Goal: Information Seeking & Learning: Understand process/instructions

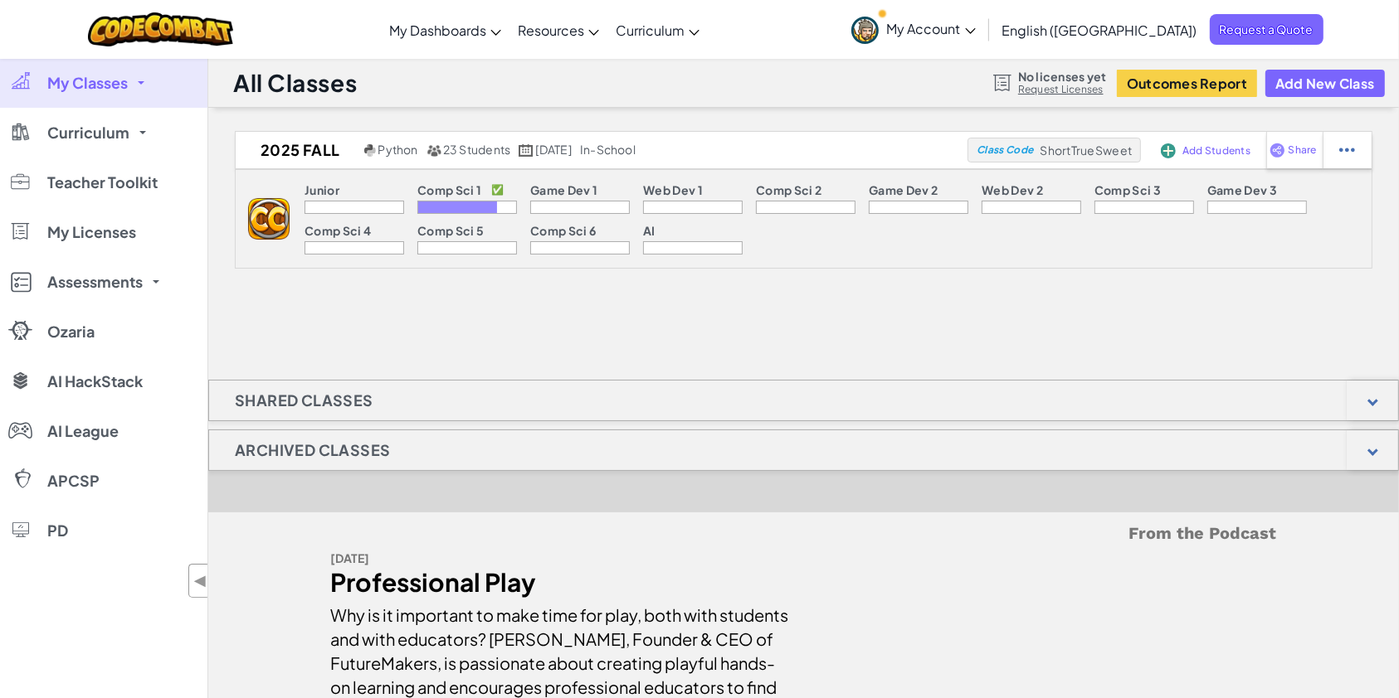
click at [441, 203] on div at bounding box center [457, 208] width 79 height 12
click at [87, 76] on span "My Classes" at bounding box center [87, 82] width 80 height 15
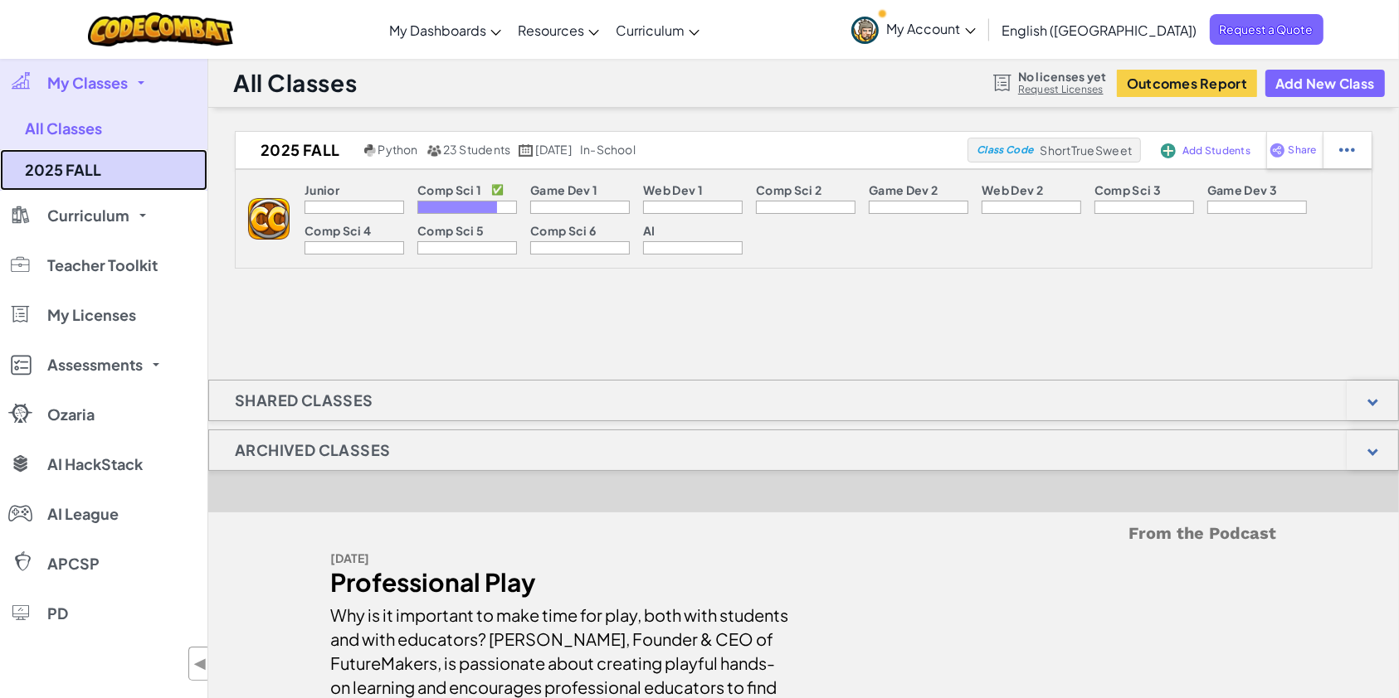
click at [47, 161] on link "2025 FALL" at bounding box center [103, 169] width 207 height 41
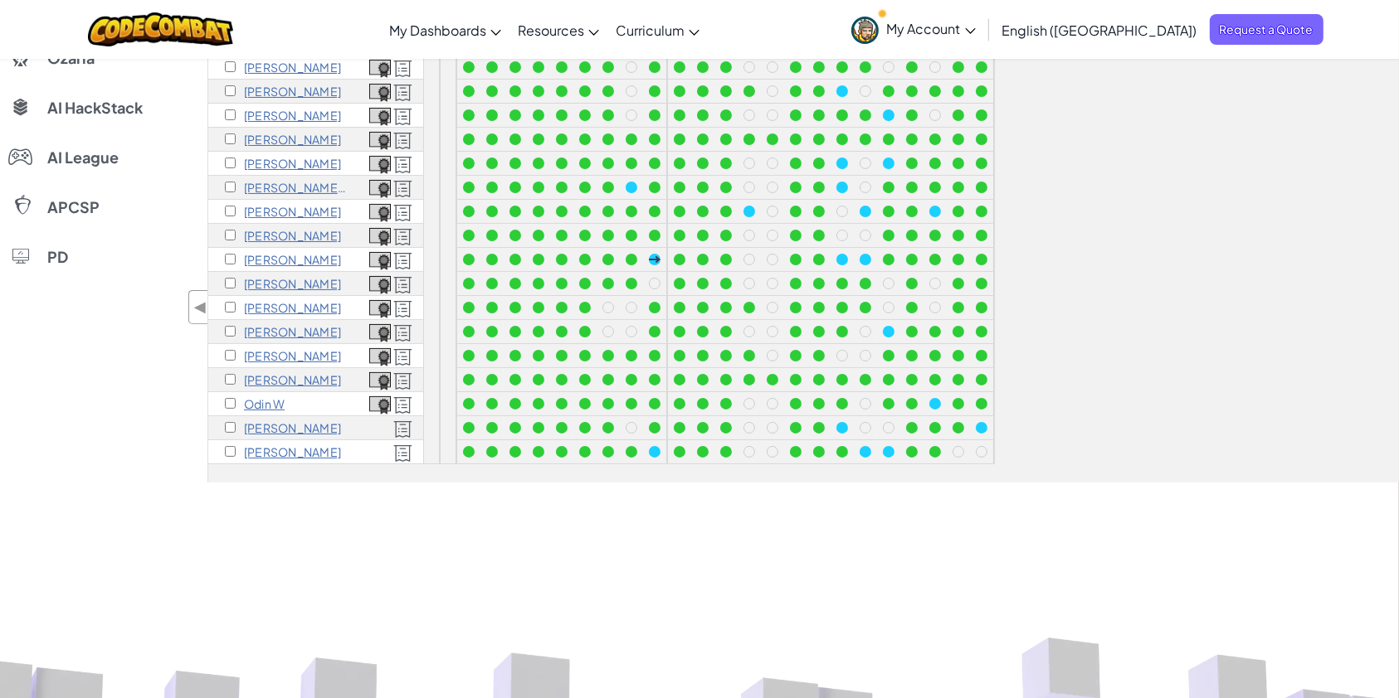
scroll to position [184, 0]
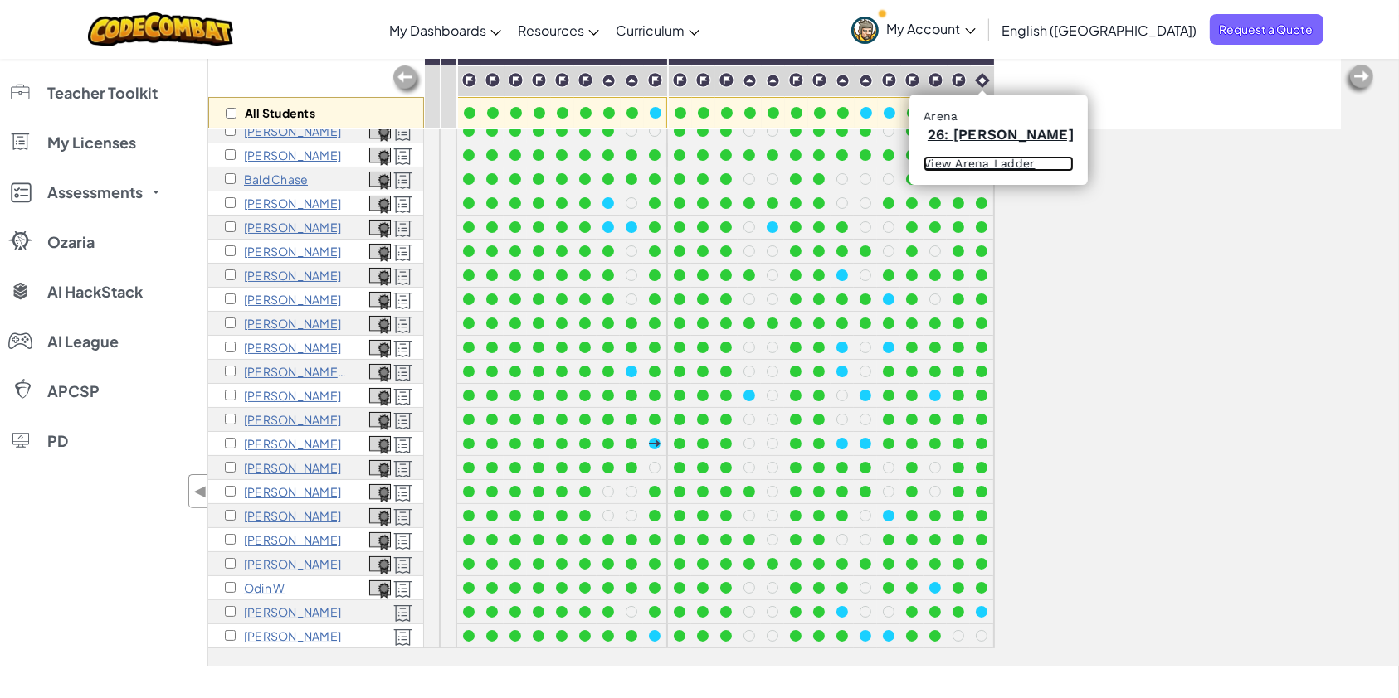
click at [987, 168] on link "View Arena Ladder" at bounding box center [998, 164] width 150 height 17
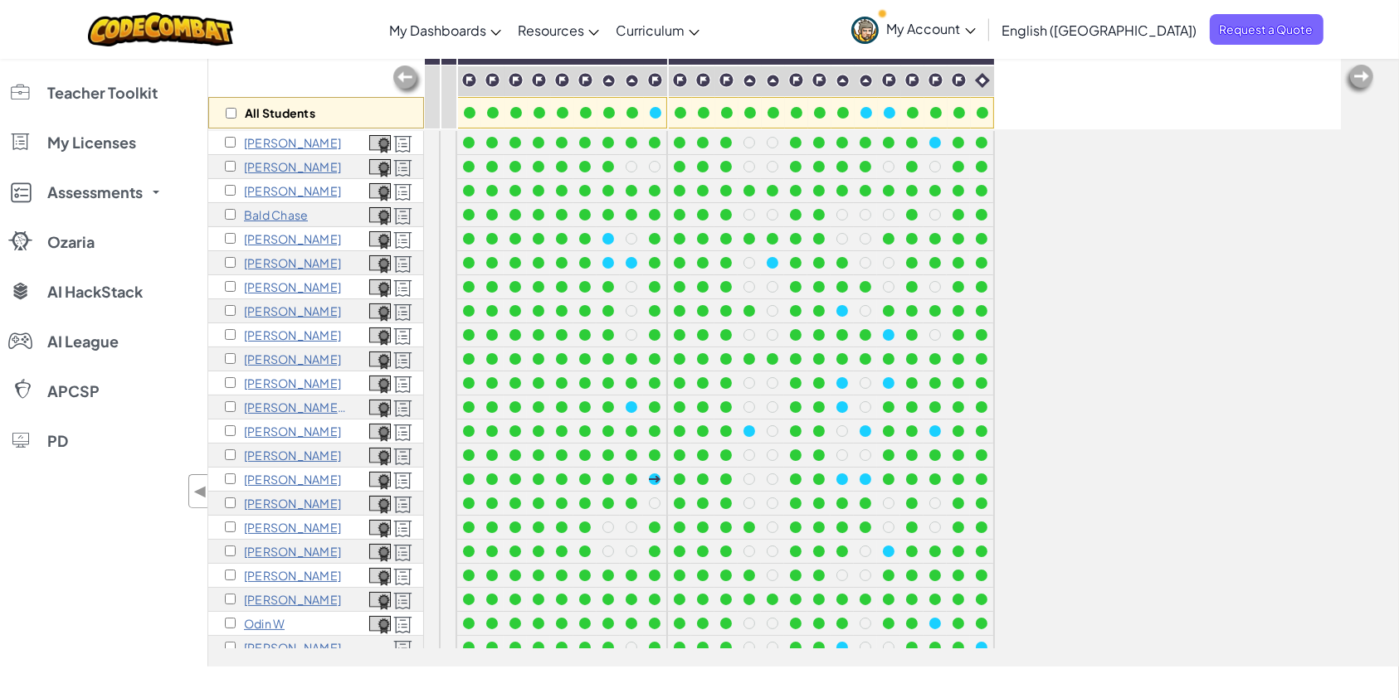
scroll to position [0, 0]
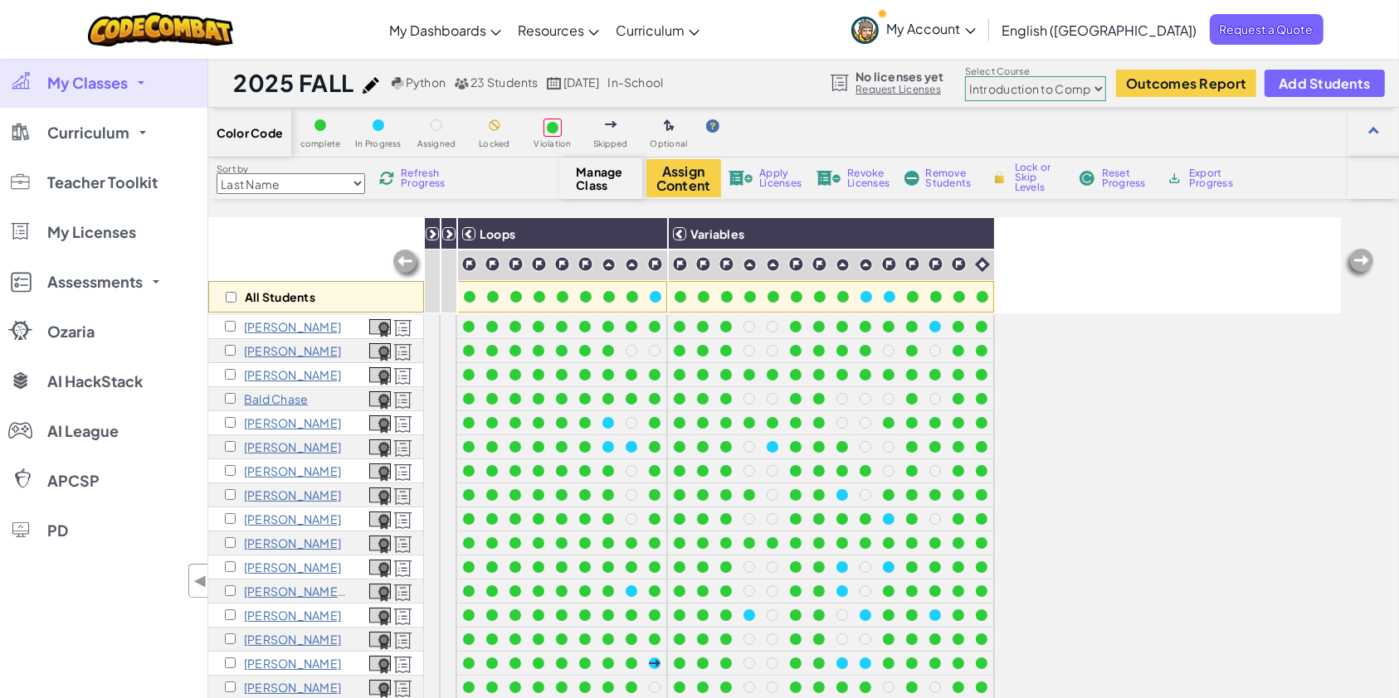
click at [1092, 82] on select "Junior Introduction to Computer Science Game Development 1 Web Development 1 Co…" at bounding box center [1035, 88] width 141 height 25
select select "5789587aad86a6efb573701e"
click at [966, 76] on select "Junior Introduction to Computer Science Game Development 1 Web Development 1 Co…" at bounding box center [1035, 88] width 141 height 25
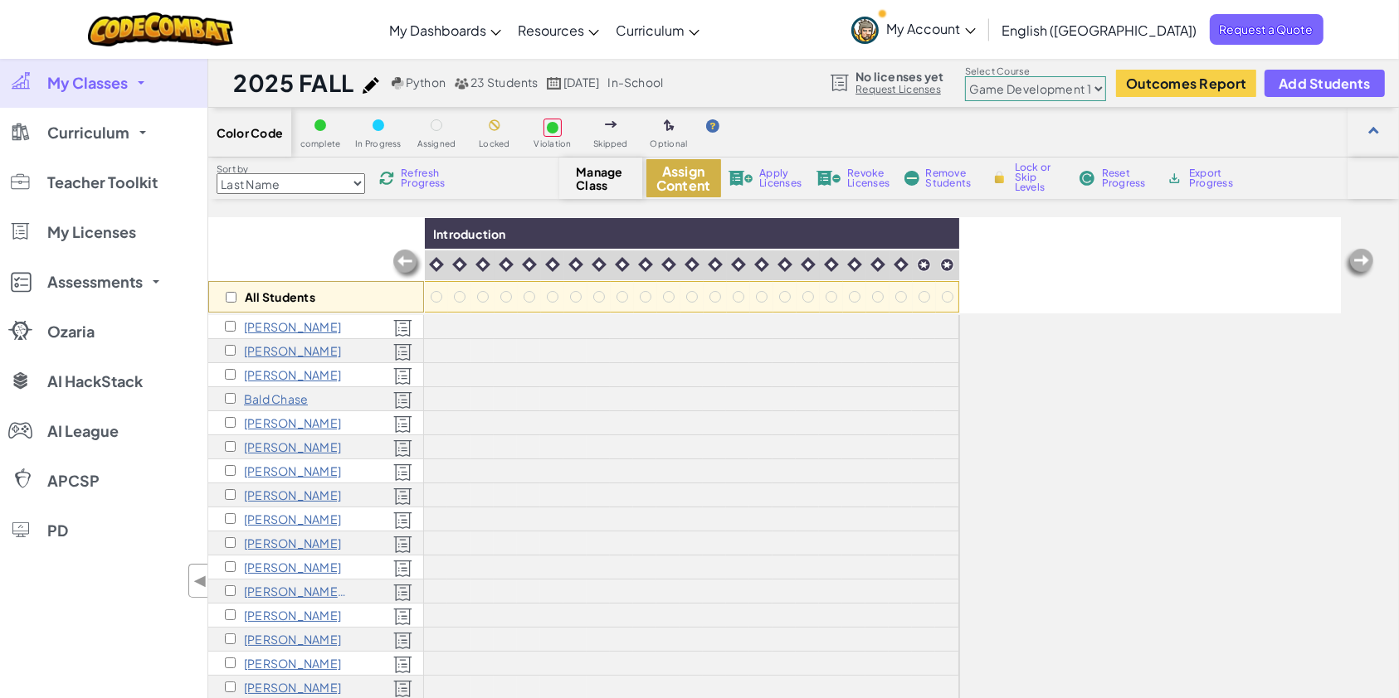
click at [655, 174] on button "Assign Content" at bounding box center [683, 178] width 75 height 38
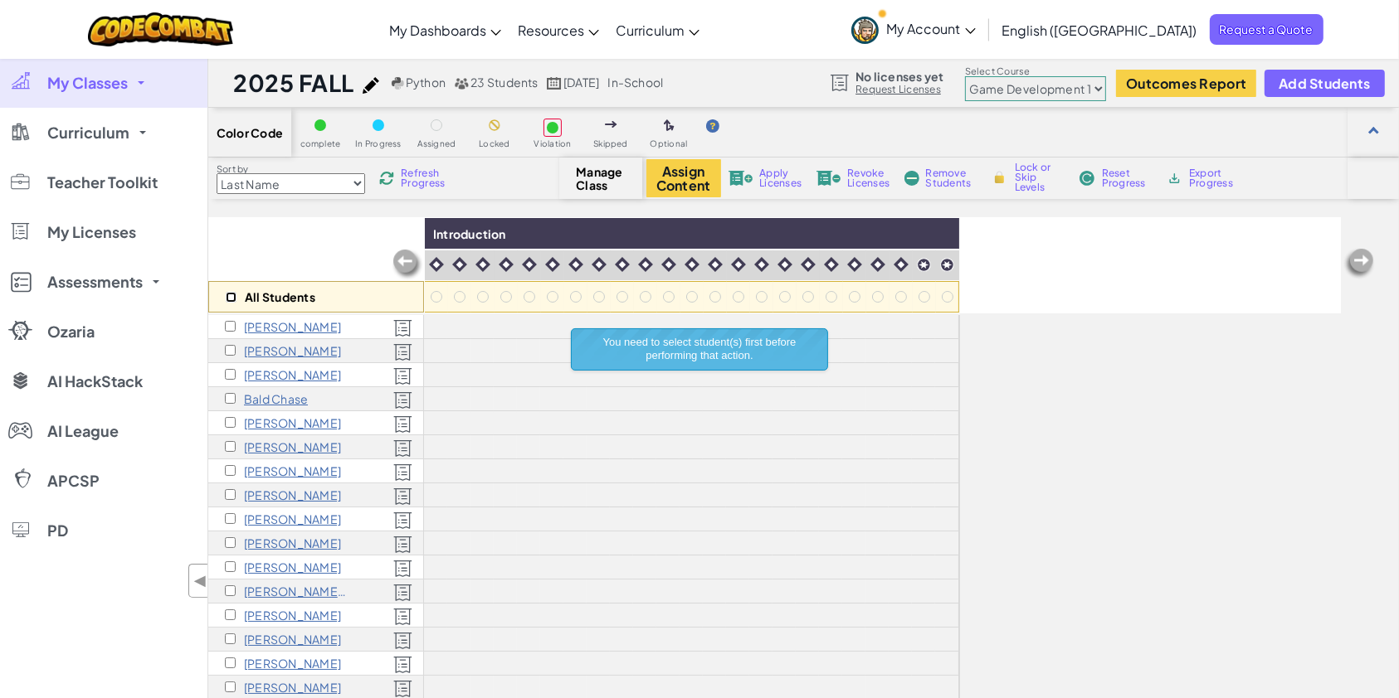
click at [230, 296] on input "checkbox" at bounding box center [231, 297] width 11 height 11
checkbox input "true"
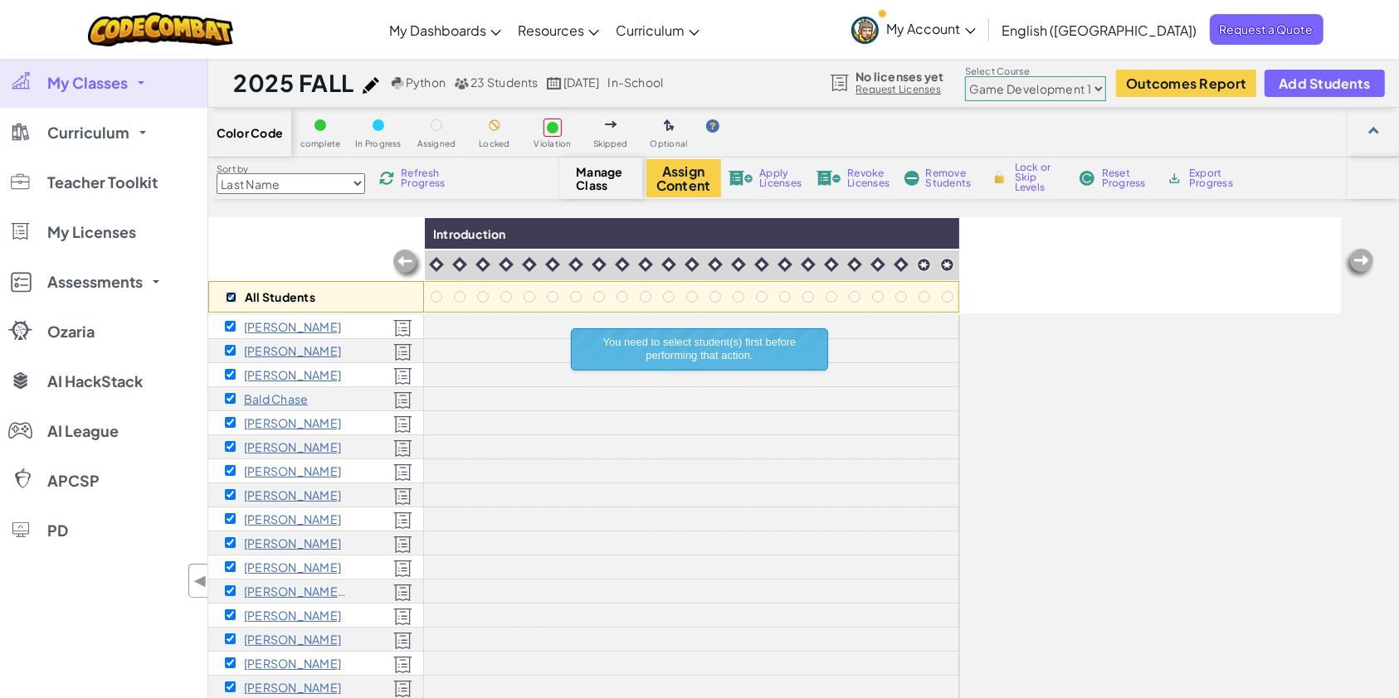
checkbox input "true"
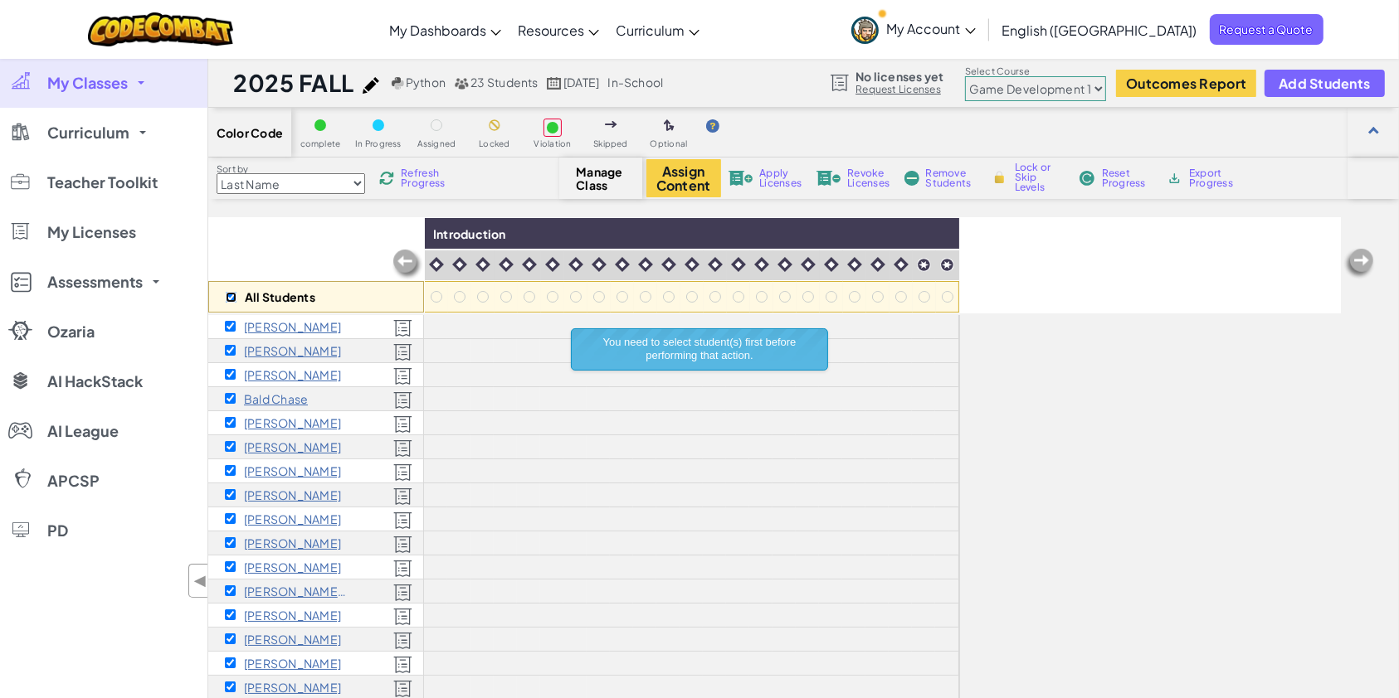
checkbox input "true"
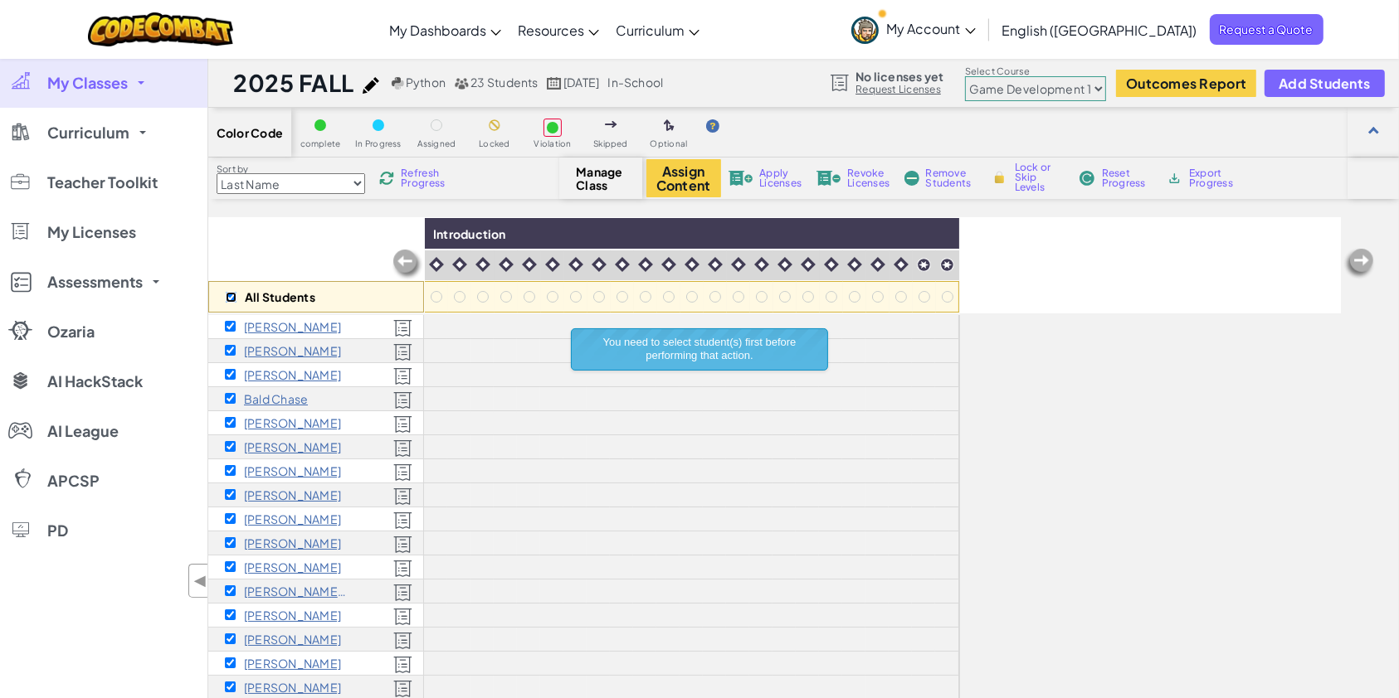
checkbox input "true"
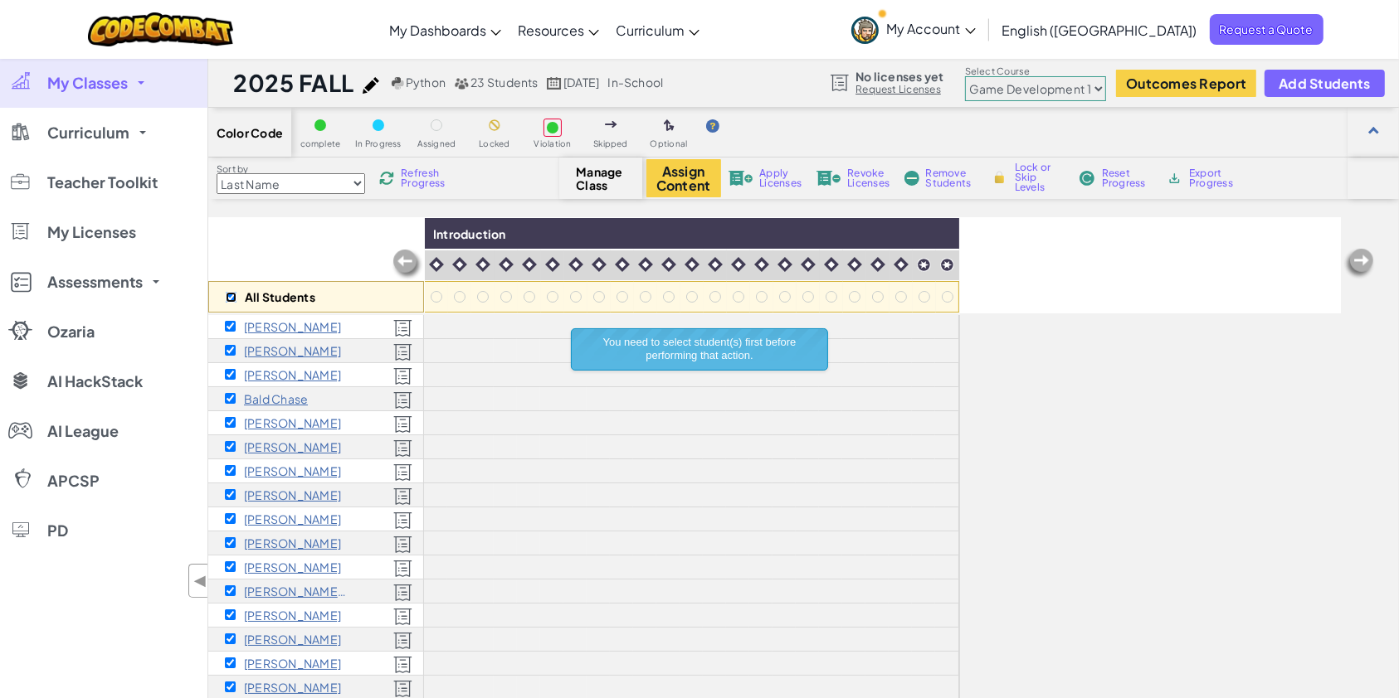
checkbox input "true"
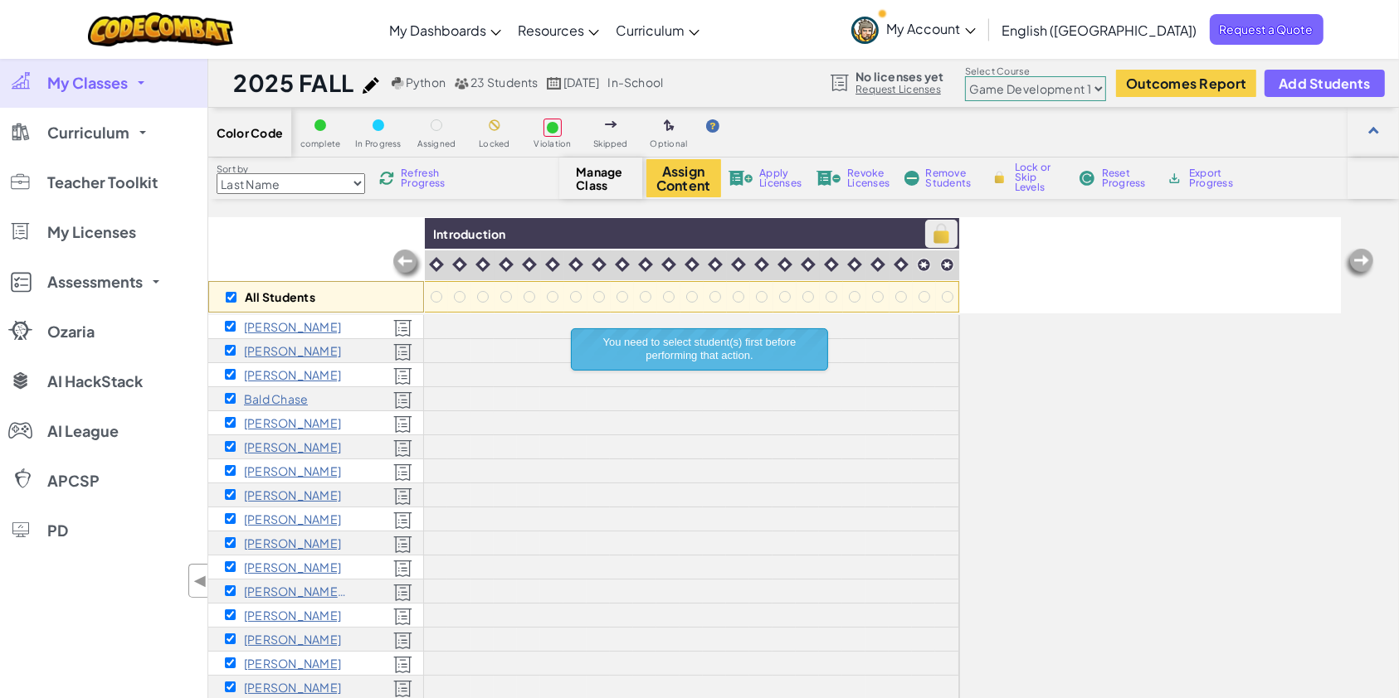
click at [933, 228] on img at bounding box center [941, 233] width 29 height 25
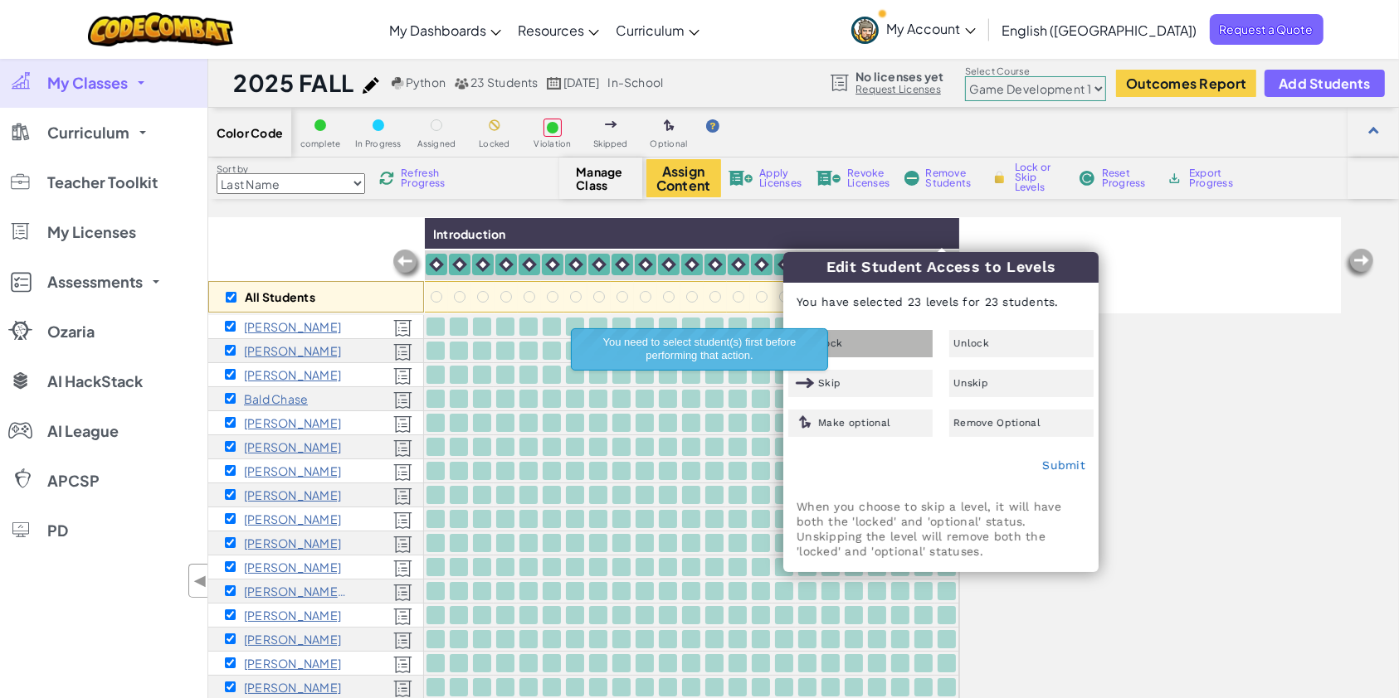
click at [874, 338] on div "Lock" at bounding box center [860, 343] width 144 height 27
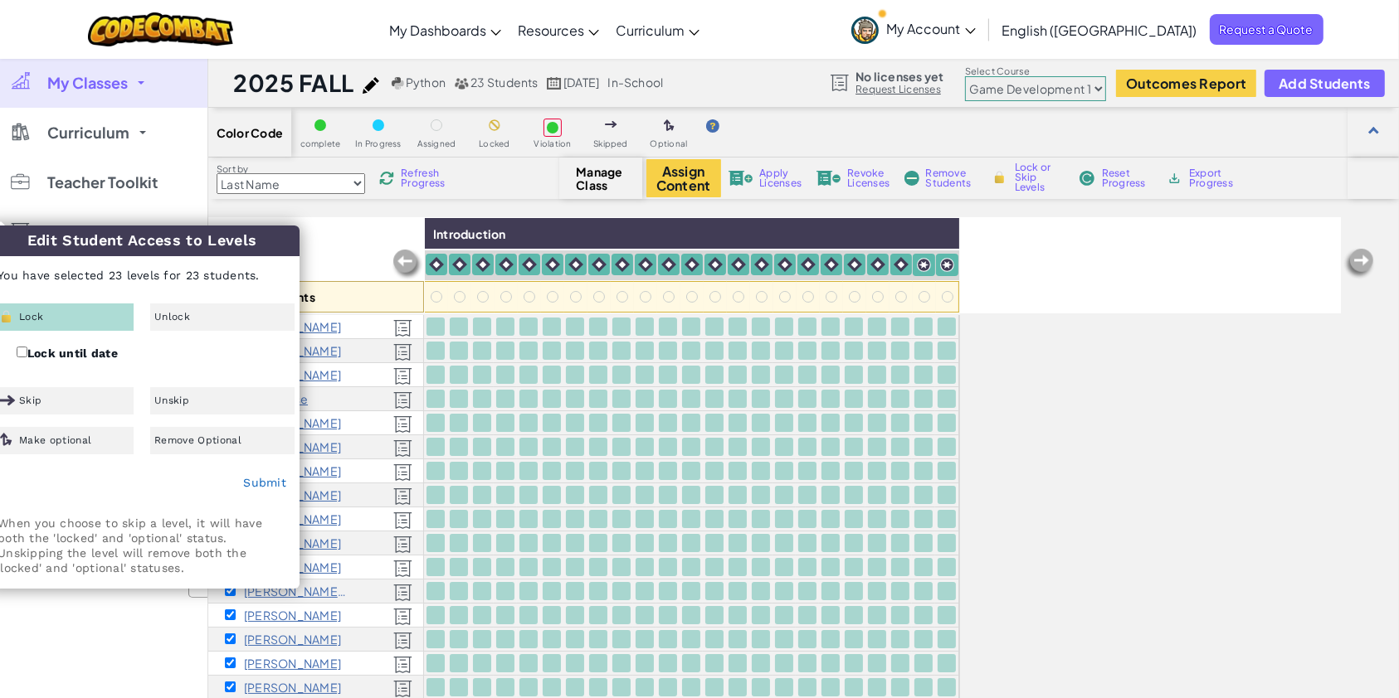
click at [71, 318] on div "Lock" at bounding box center [61, 317] width 144 height 27
click at [251, 480] on link "Submit" at bounding box center [264, 482] width 43 height 13
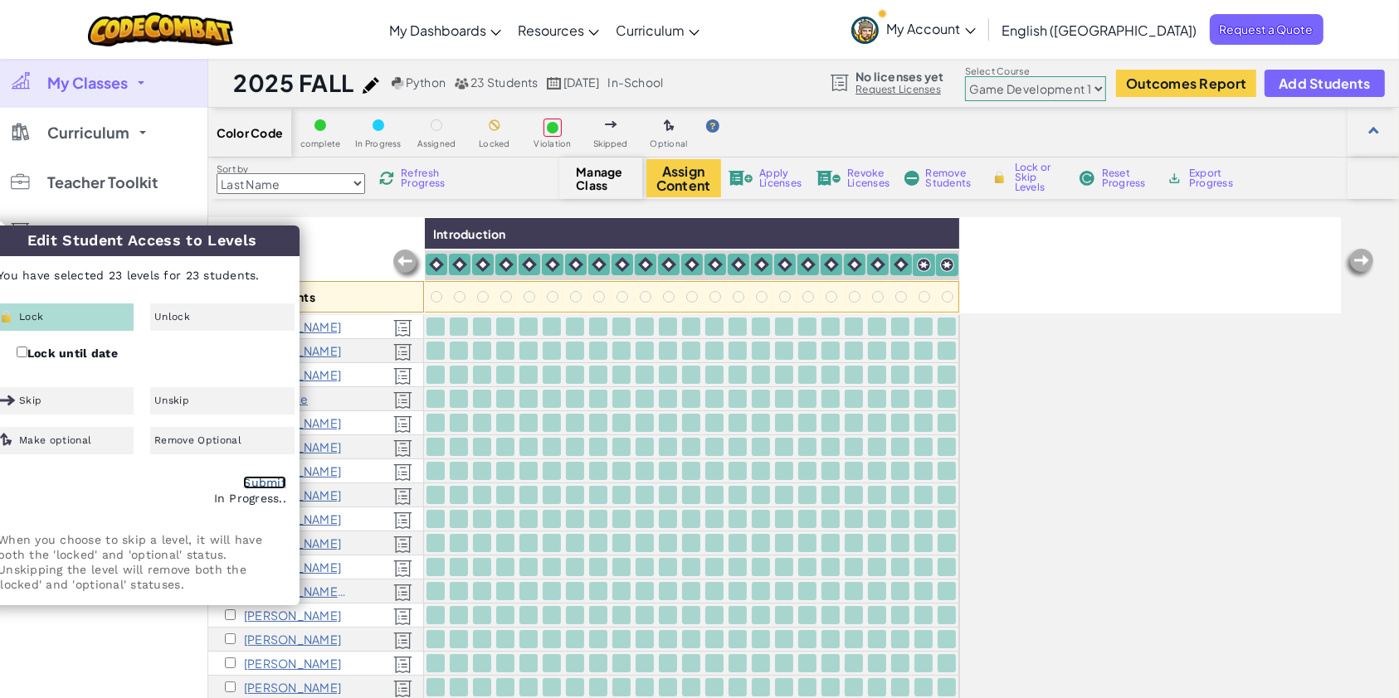
checkbox input "false"
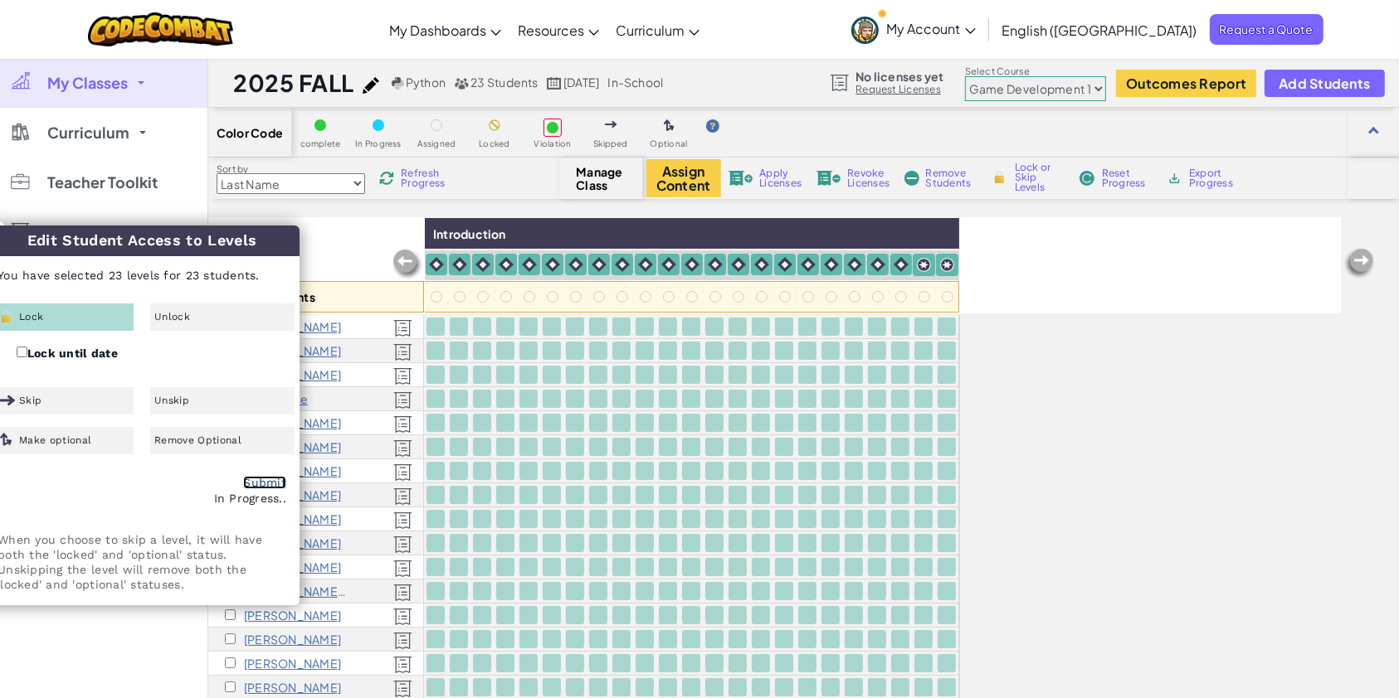
checkbox input "false"
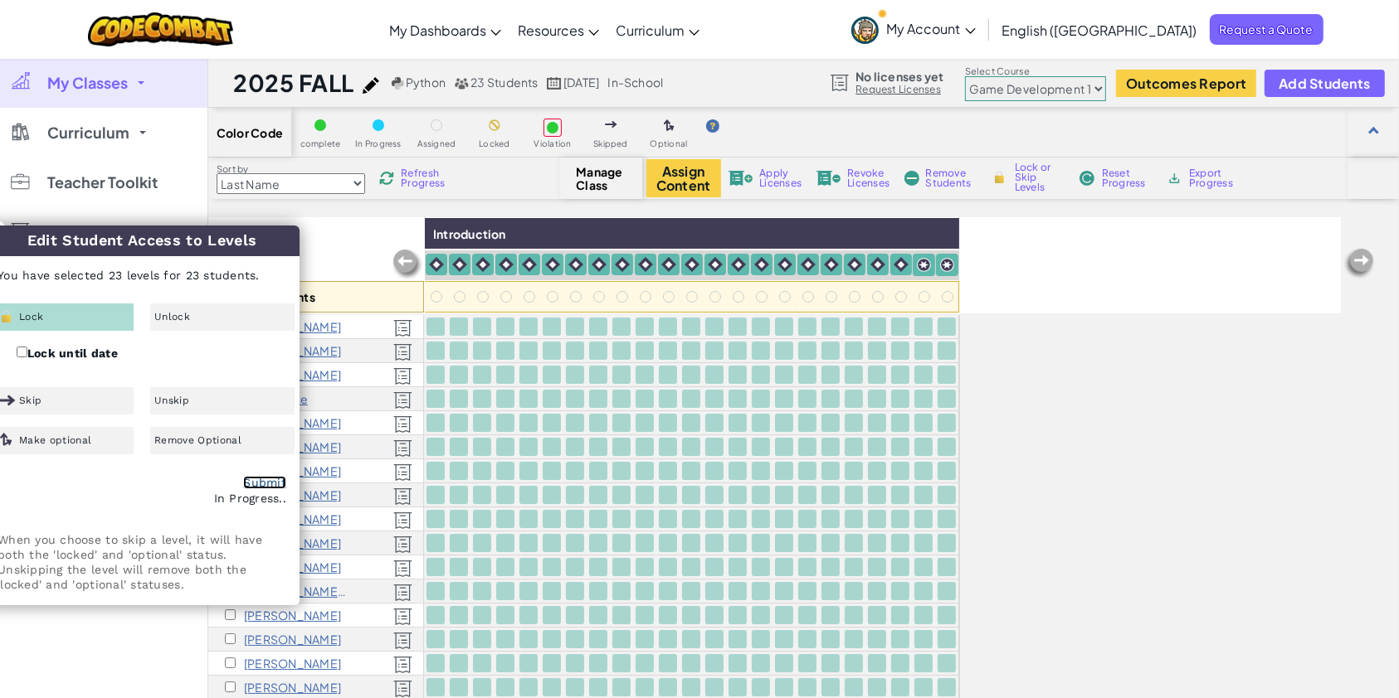
checkbox input "false"
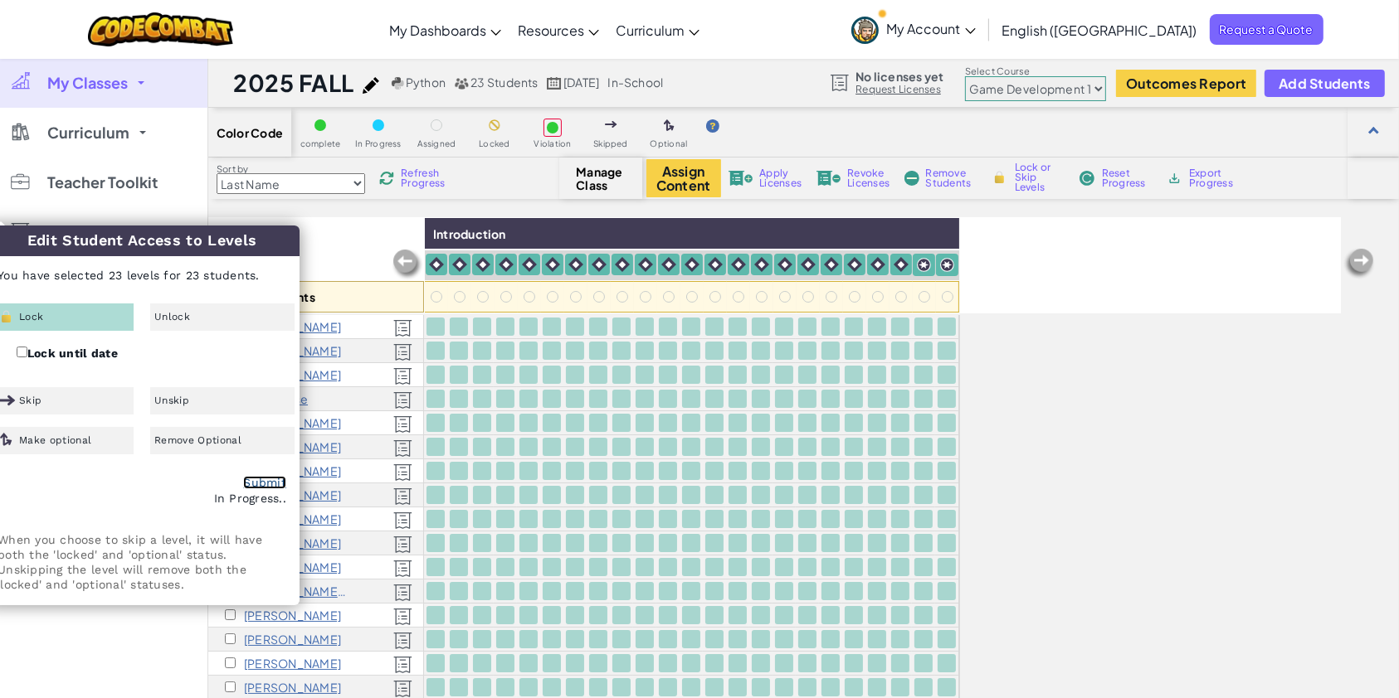
checkbox input "false"
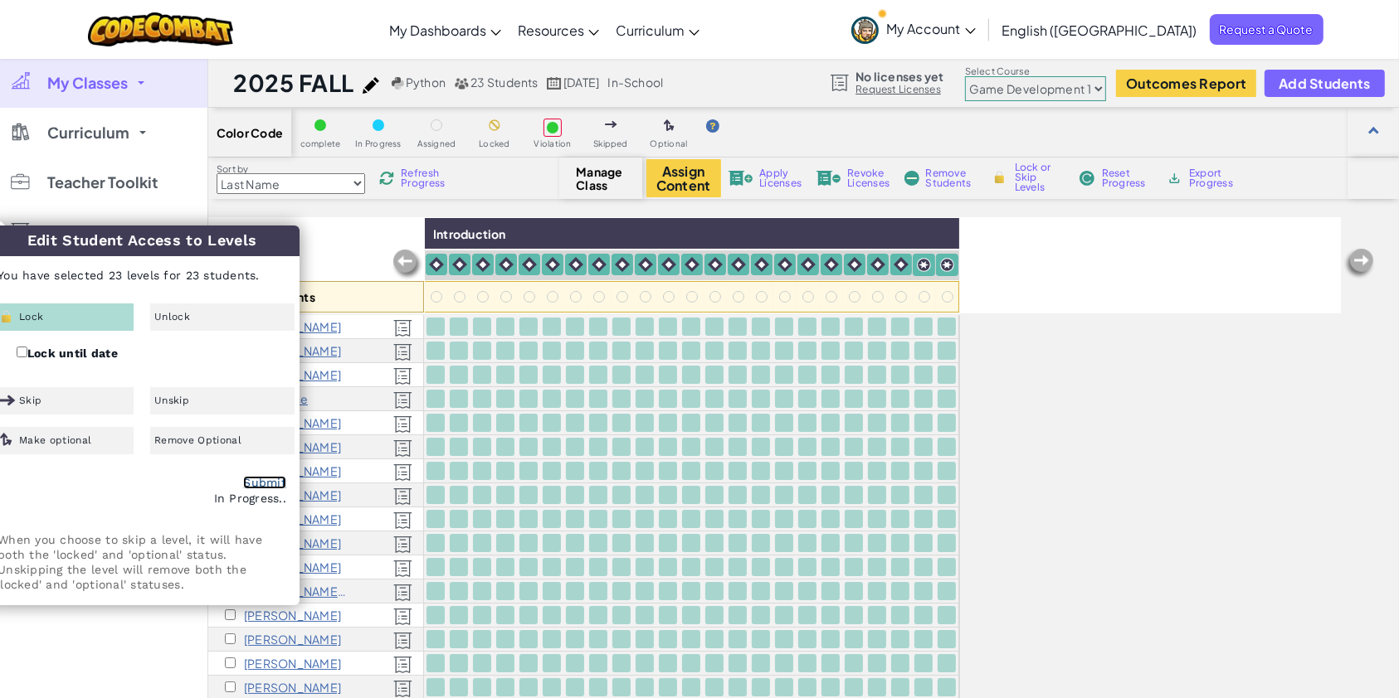
checkbox input "false"
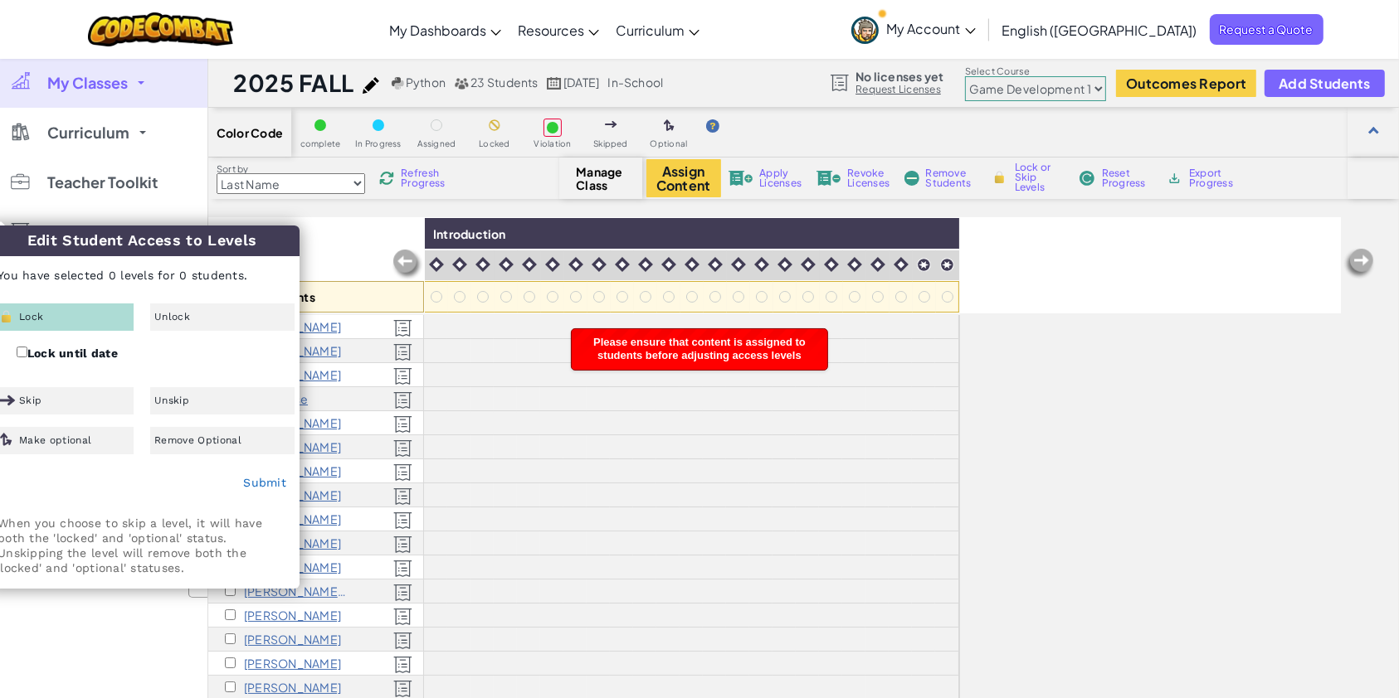
click at [1168, 440] on div "All Students Introduction [PERSON_NAME] [PERSON_NAME] Sleepy Cameron Bald Chase…" at bounding box center [774, 524] width 1132 height 615
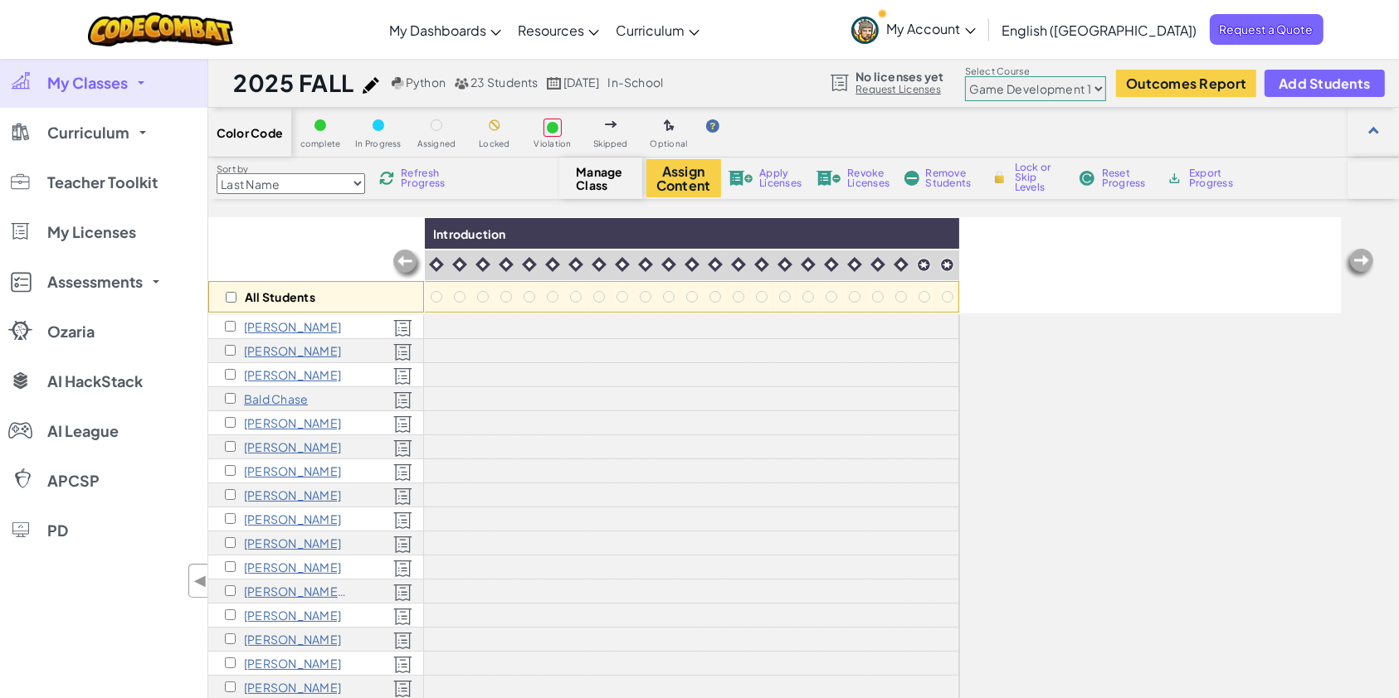
click at [1030, 372] on div "All Students Introduction [PERSON_NAME] [PERSON_NAME] Sleepy Cameron Bald Chase…" at bounding box center [774, 524] width 1132 height 615
click at [990, 84] on select "Junior Introduction to Computer Science Game Development 1 Web Development 1 Co…" at bounding box center [1035, 88] width 141 height 25
click at [966, 76] on select "Junior Introduction to Computer Science Game Development 1 Web Development 1 Co…" at bounding box center [1035, 88] width 141 height 25
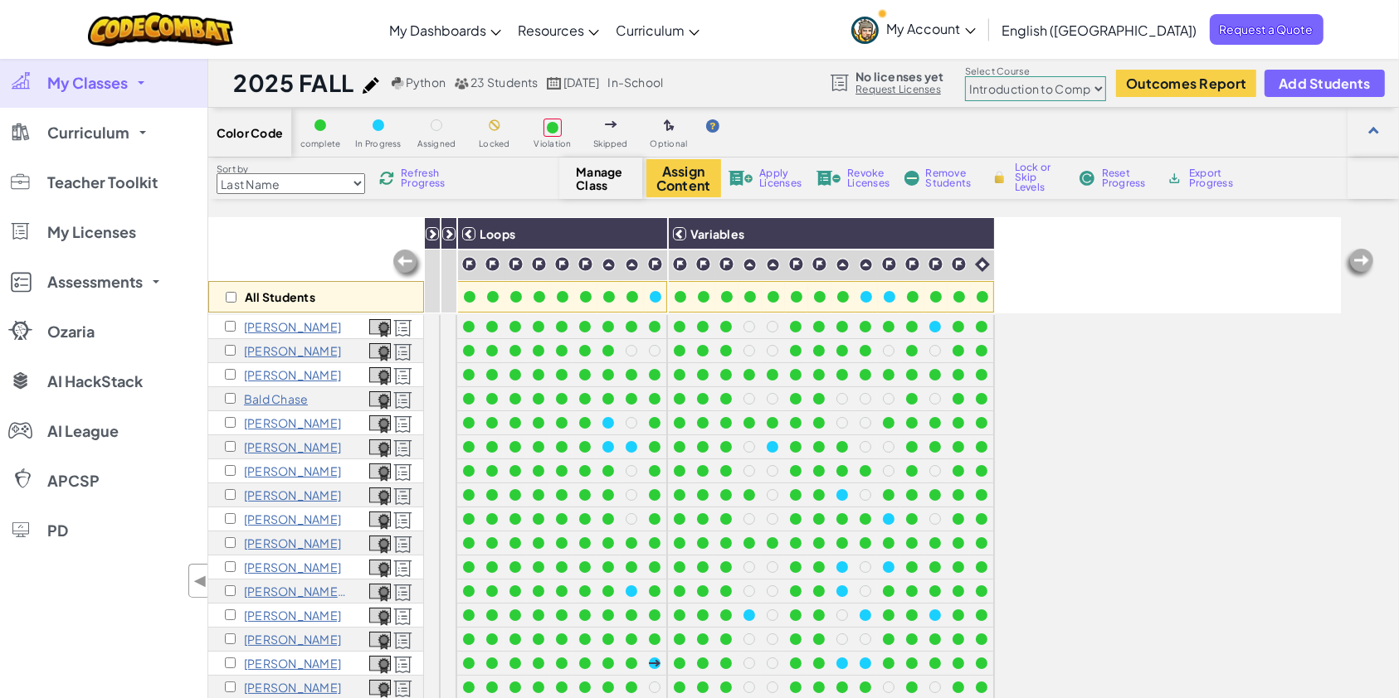
click at [435, 184] on span "Refresh Progress" at bounding box center [426, 178] width 51 height 20
click at [781, 176] on span "Apply Licenses" at bounding box center [780, 178] width 42 height 20
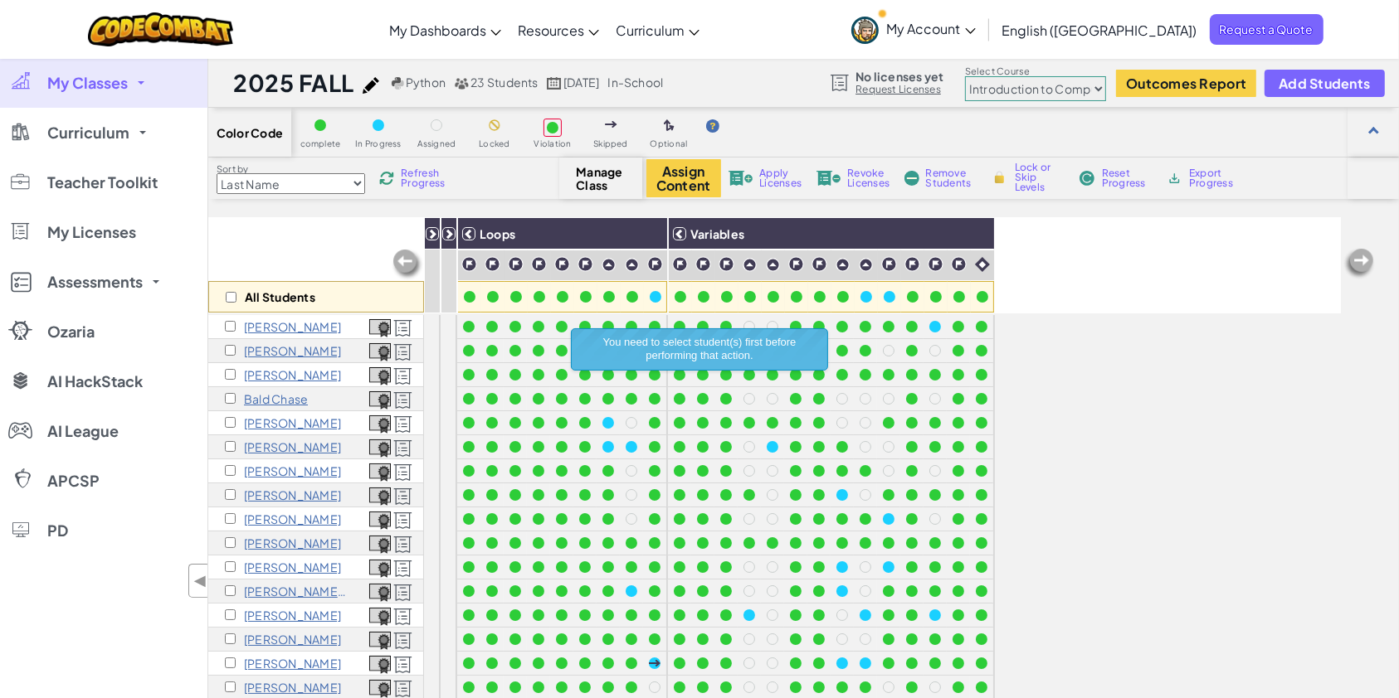
click at [403, 320] on img at bounding box center [402, 328] width 19 height 18
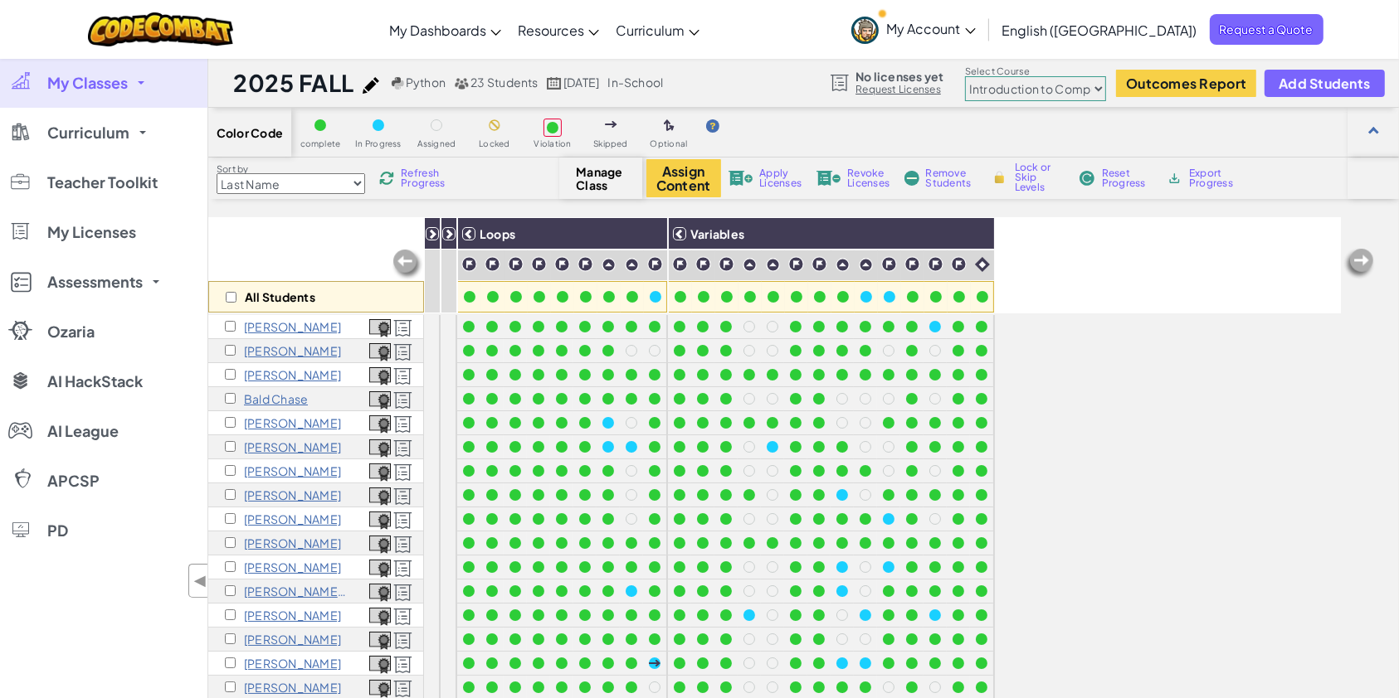
click at [1022, 86] on select "Junior Introduction to Computer Science Game Development 1 Web Development 1 Co…" at bounding box center [1035, 88] width 141 height 25
select select "5789587aad86a6efb573701e"
click at [966, 76] on select "Junior Introduction to Computer Science Game Development 1 Web Development 1 Co…" at bounding box center [1035, 88] width 141 height 25
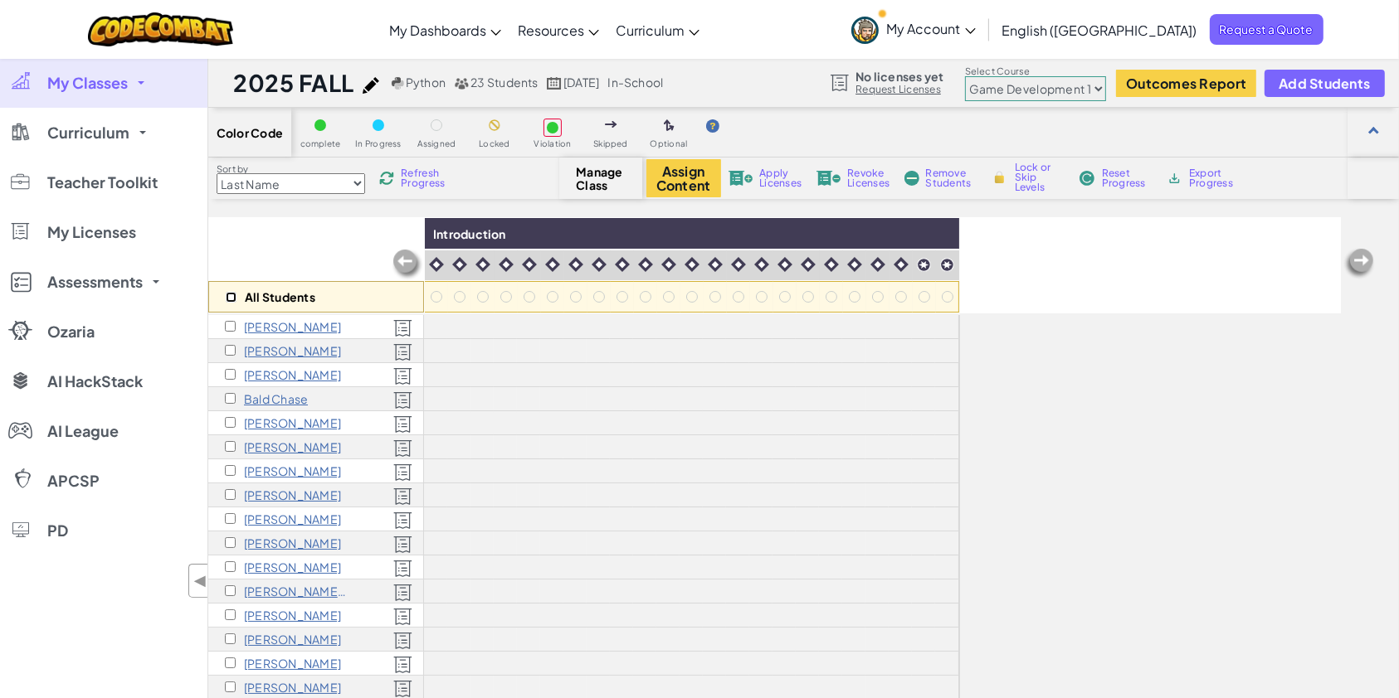
click at [226, 292] on input "checkbox" at bounding box center [231, 297] width 11 height 11
checkbox input "true"
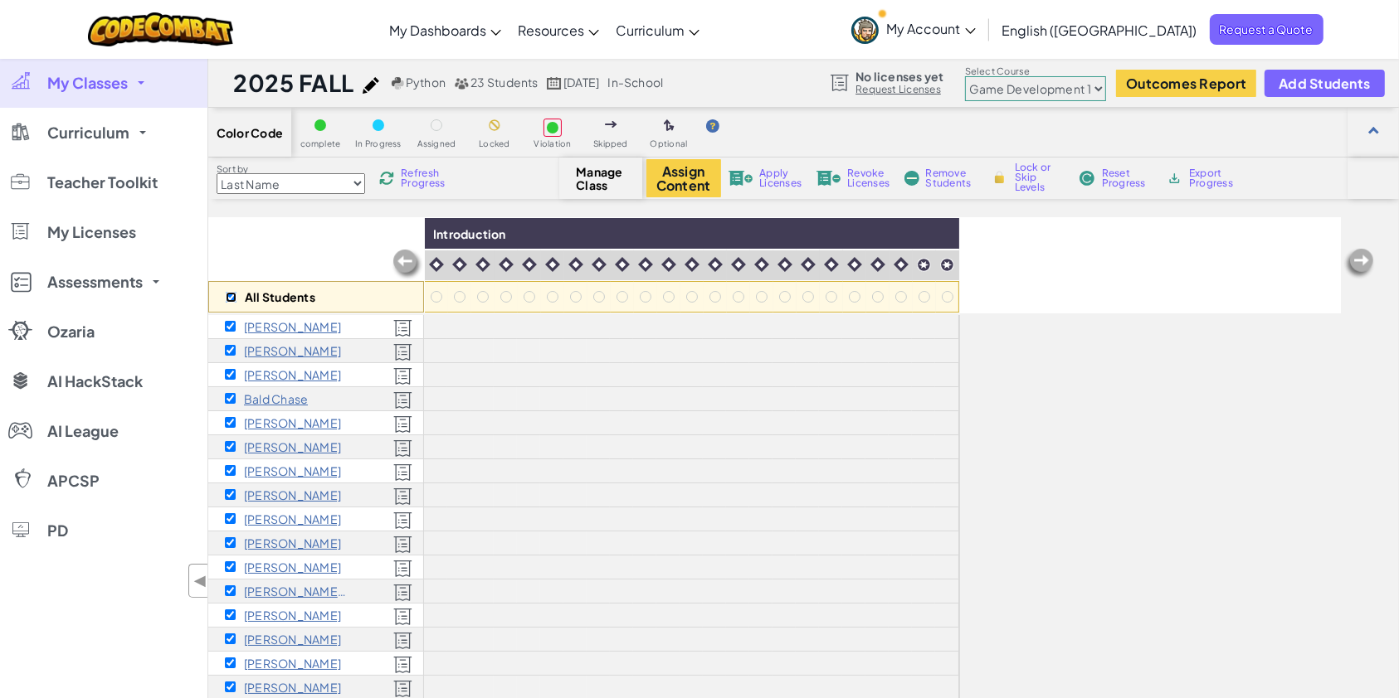
checkbox input "true"
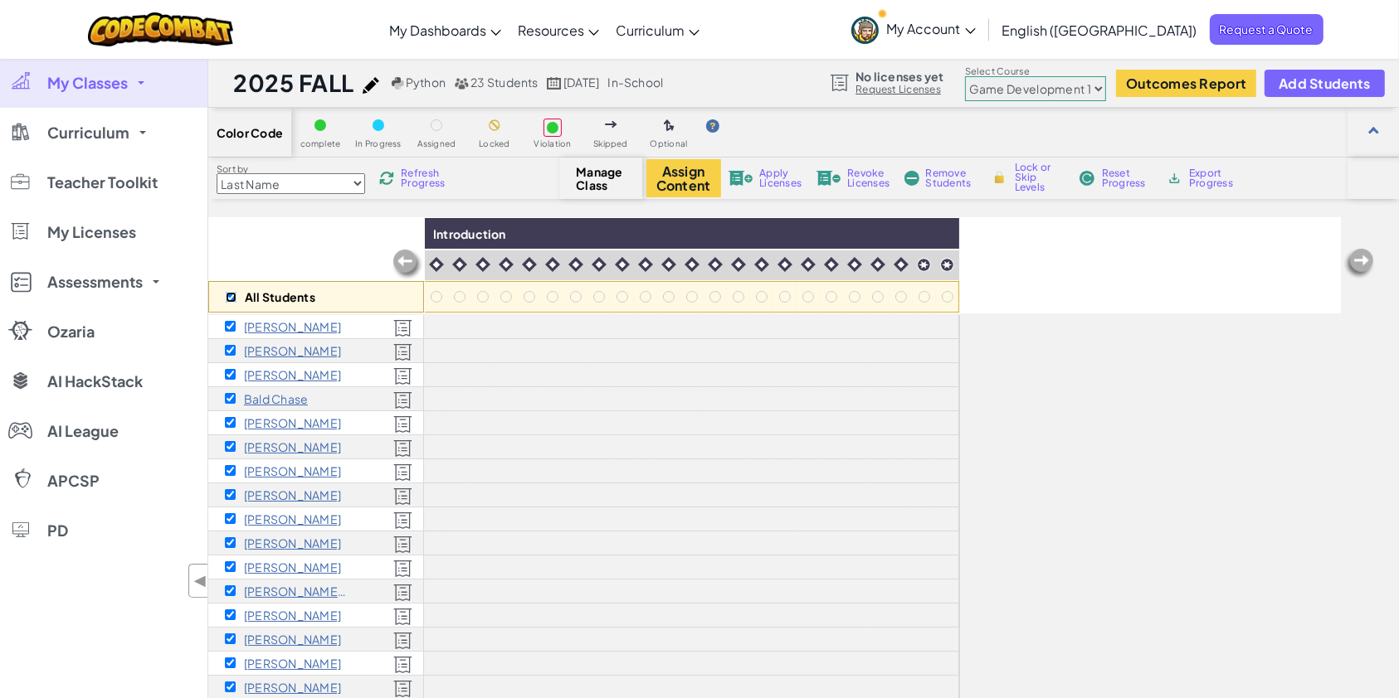
checkbox input "true"
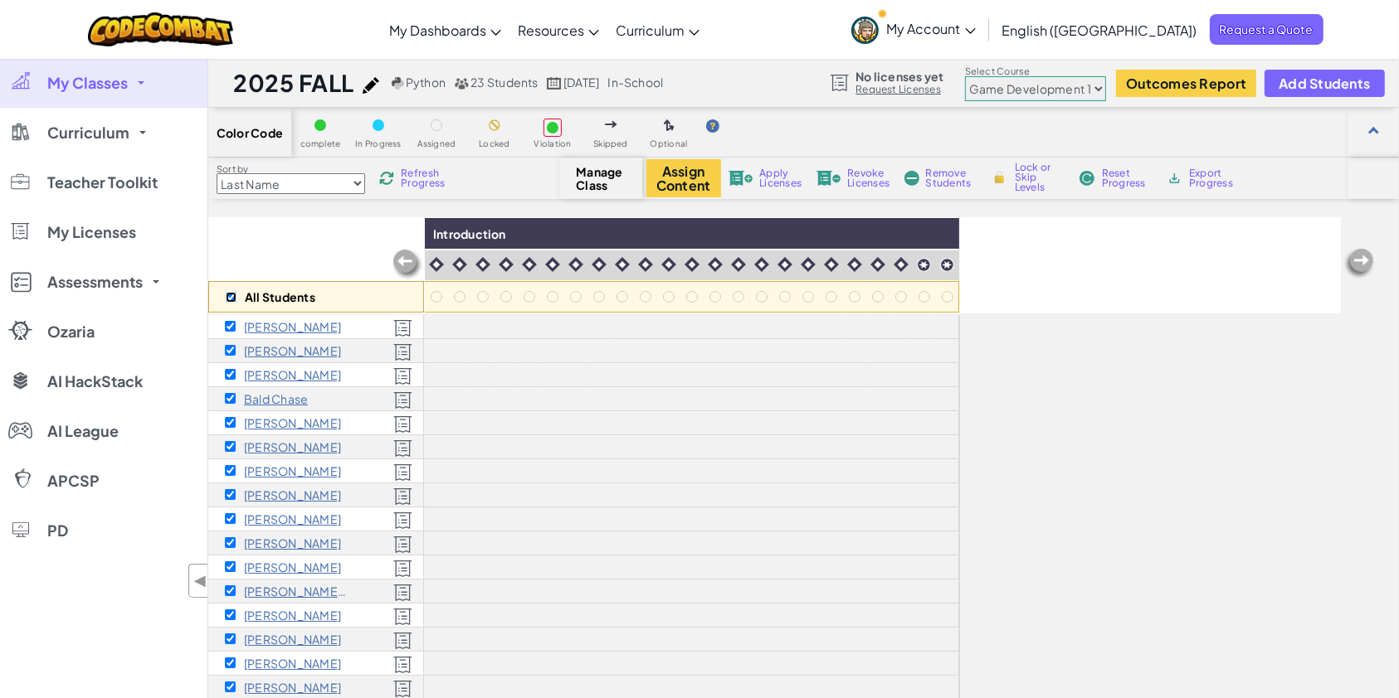
checkbox input "true"
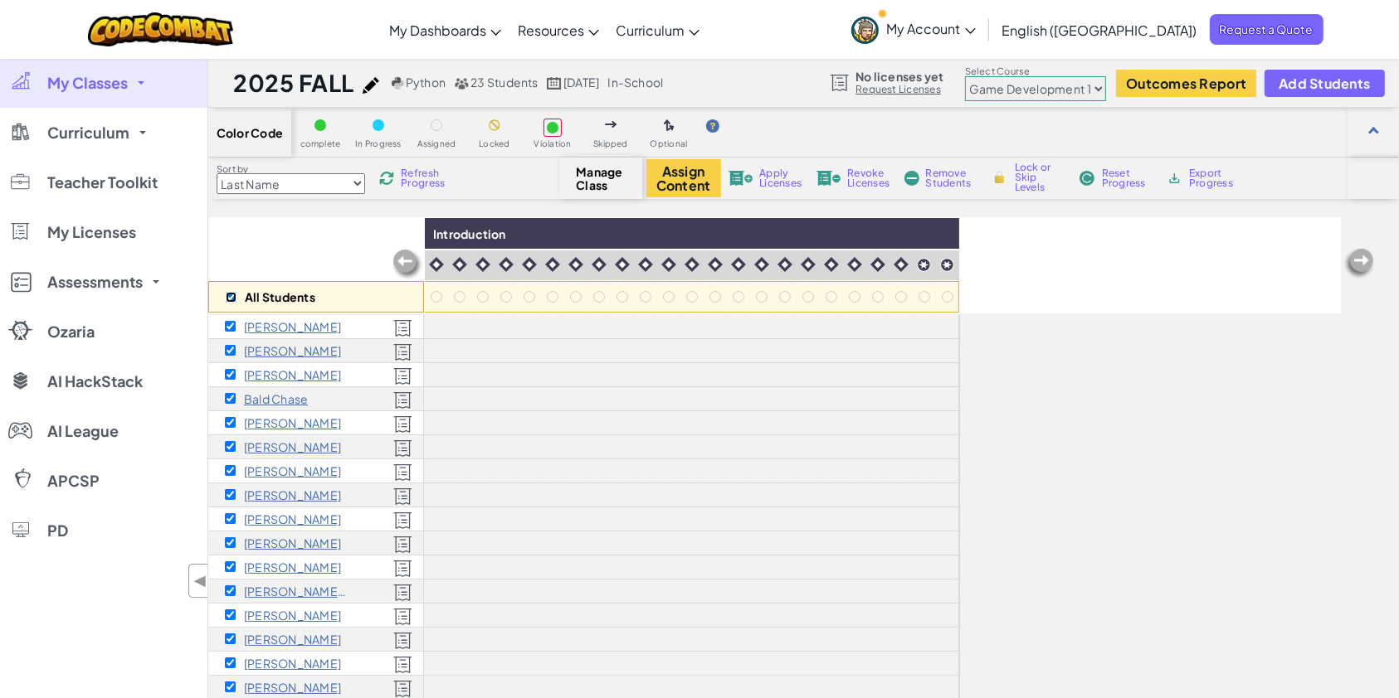
checkbox input "true"
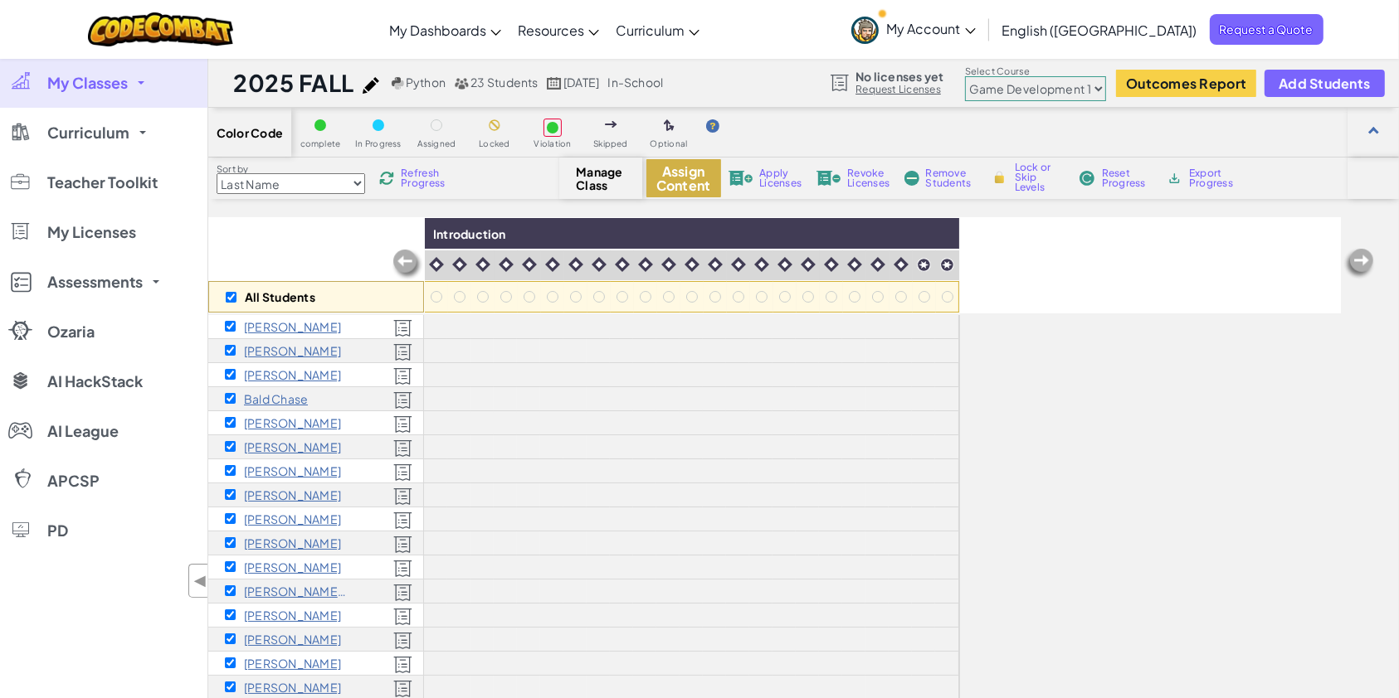
click at [707, 176] on button "Assign Content" at bounding box center [683, 178] width 75 height 38
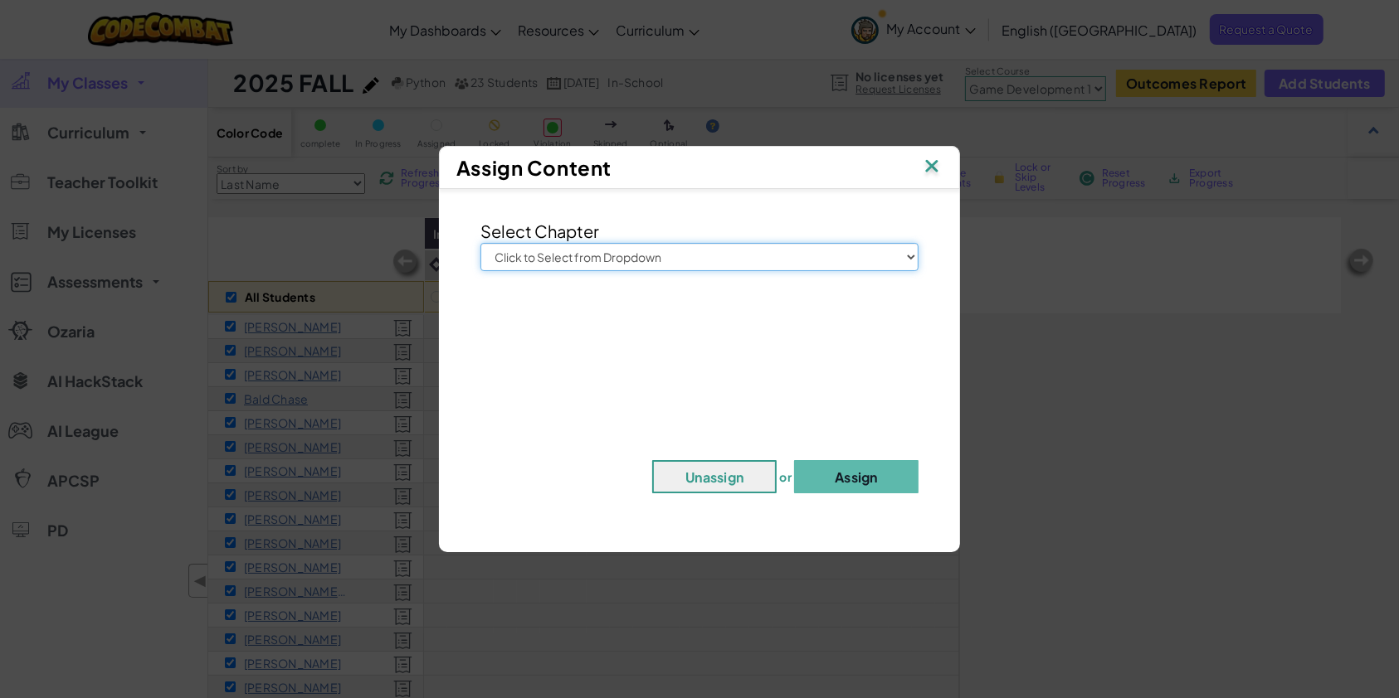
click at [723, 254] on select "Click to Select from Dropdown Junior Introduction to Computer Science Game Deve…" at bounding box center [699, 257] width 438 height 28
select select "Game Development 1"
click at [480, 243] on select "Click to Select from Dropdown Junior Introduction to Computer Science Game Deve…" at bounding box center [699, 257] width 438 height 28
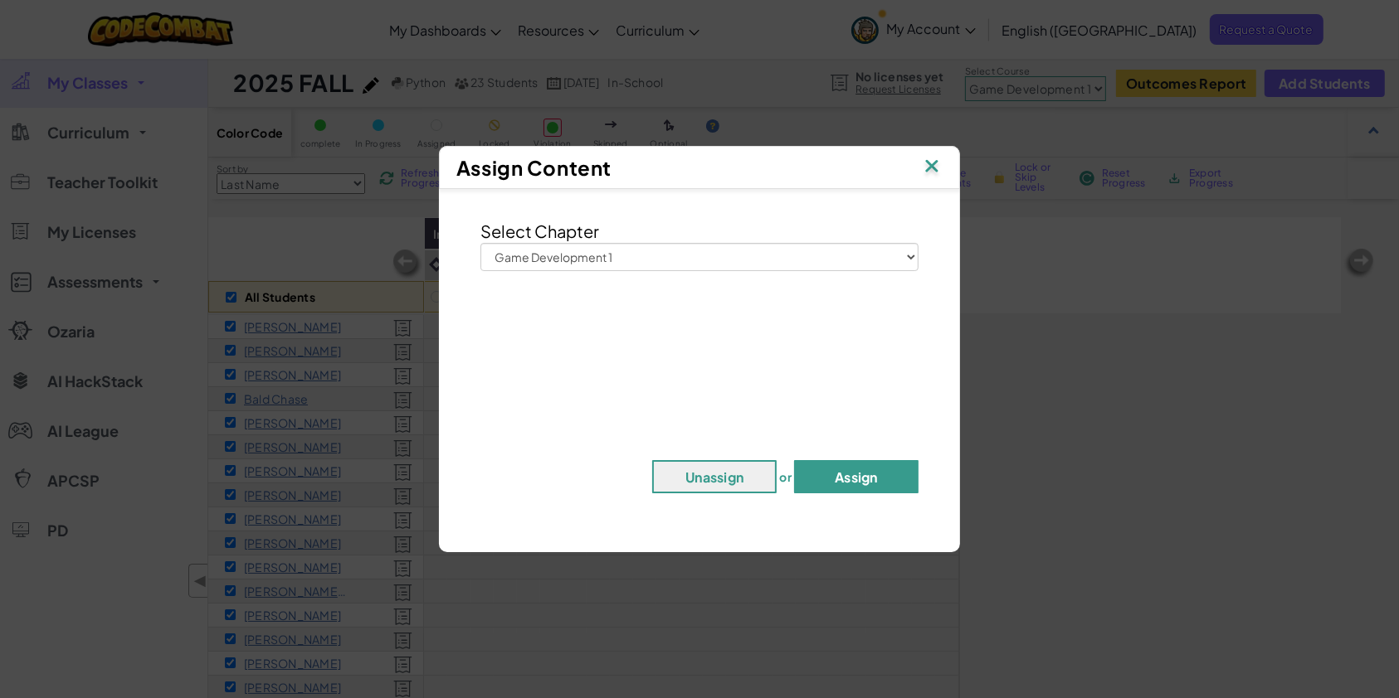
click at [852, 463] on button "Assign" at bounding box center [856, 476] width 124 height 33
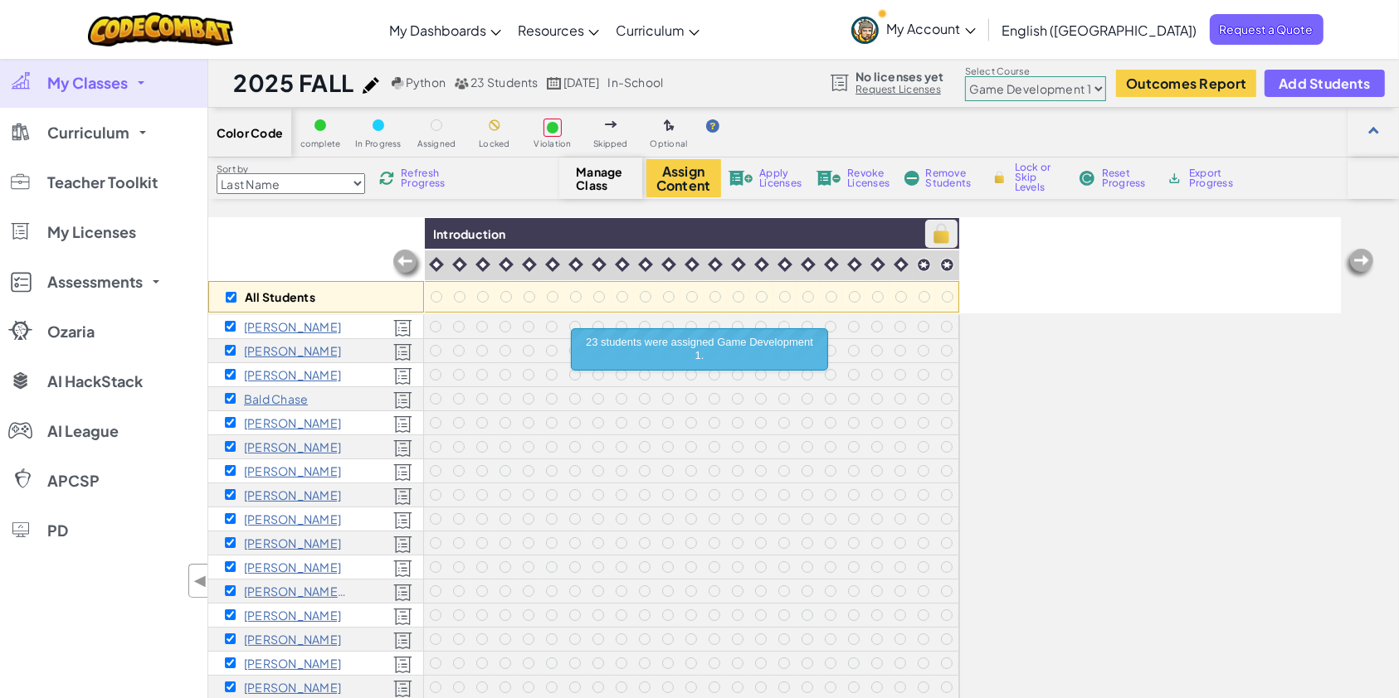
click at [944, 229] on img at bounding box center [941, 233] width 29 height 25
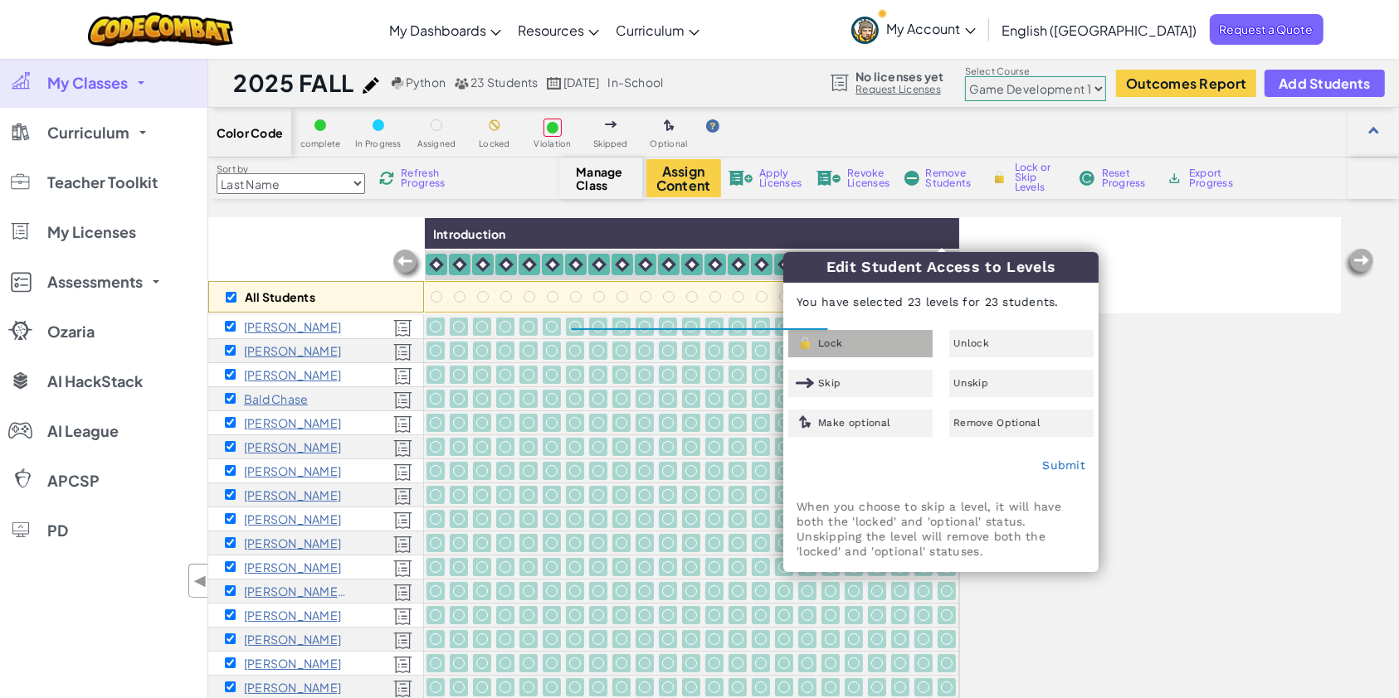
click at [897, 343] on div "Lock" at bounding box center [860, 343] width 144 height 27
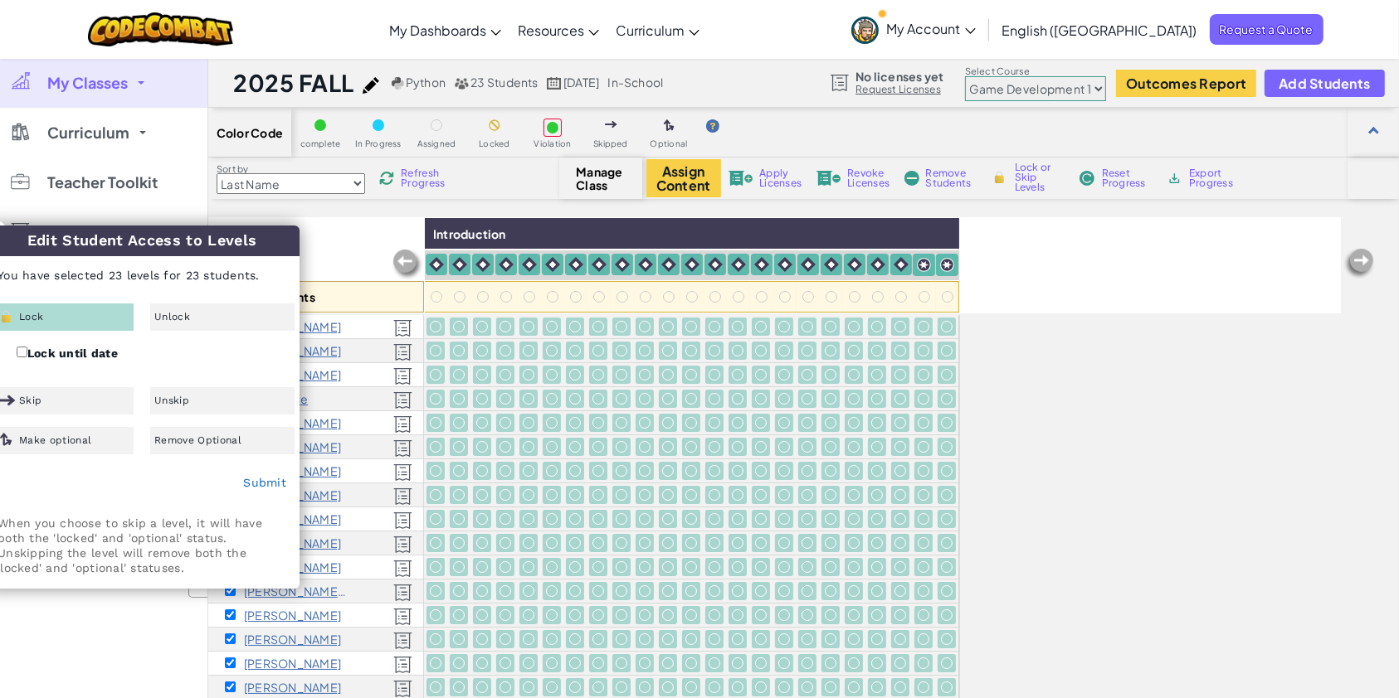
click at [60, 314] on div "Lock" at bounding box center [61, 317] width 144 height 27
click at [253, 481] on link "Submit" at bounding box center [264, 482] width 43 height 13
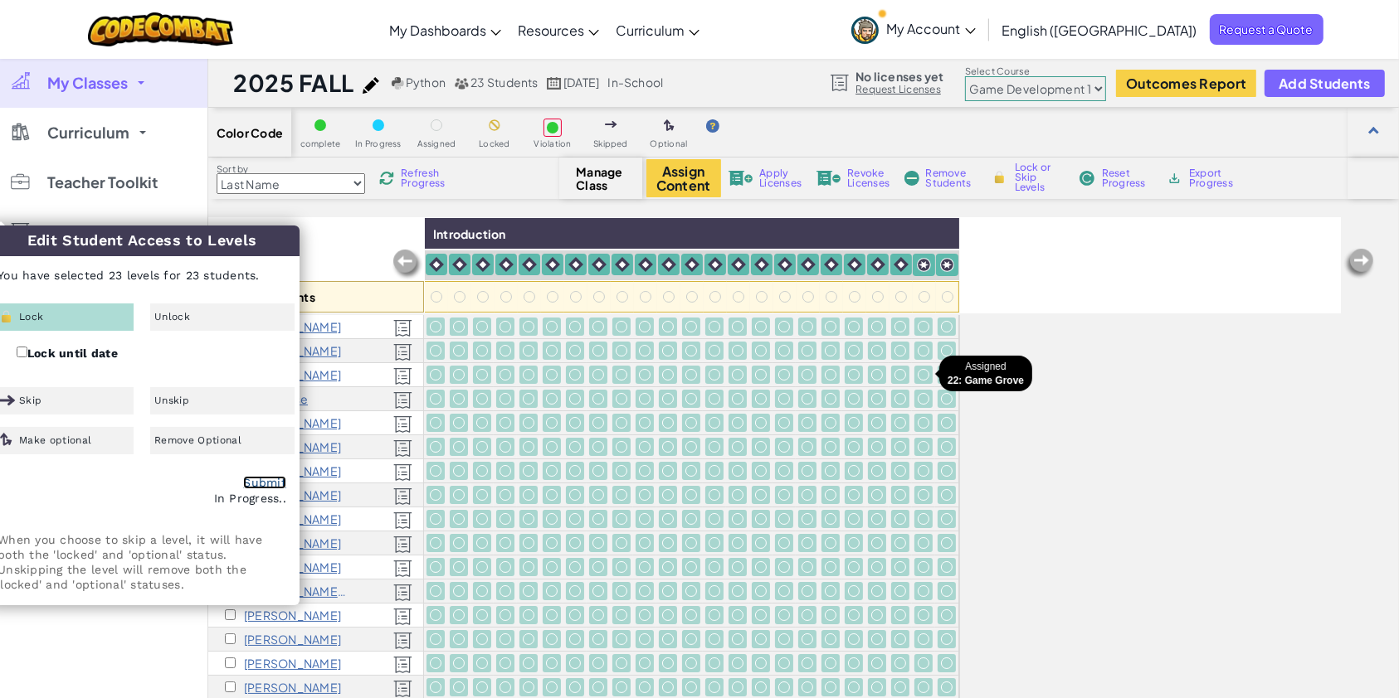
checkbox input "false"
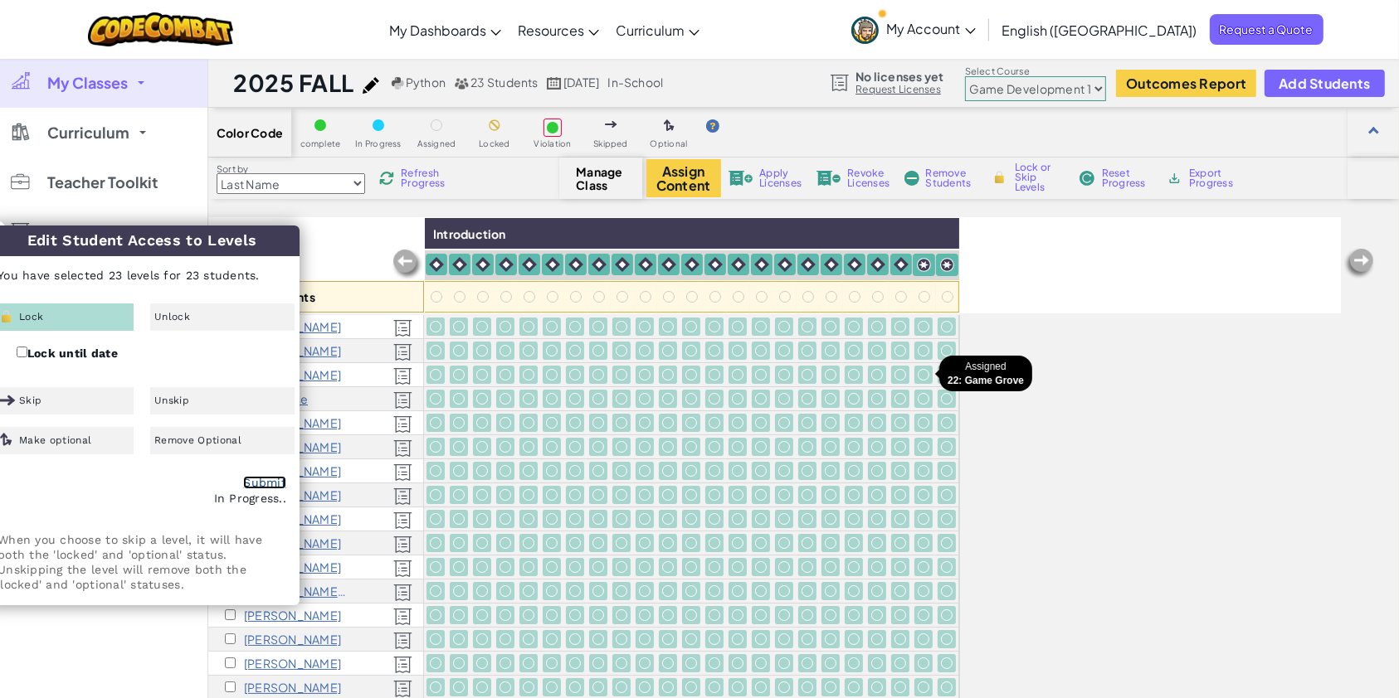
checkbox input "false"
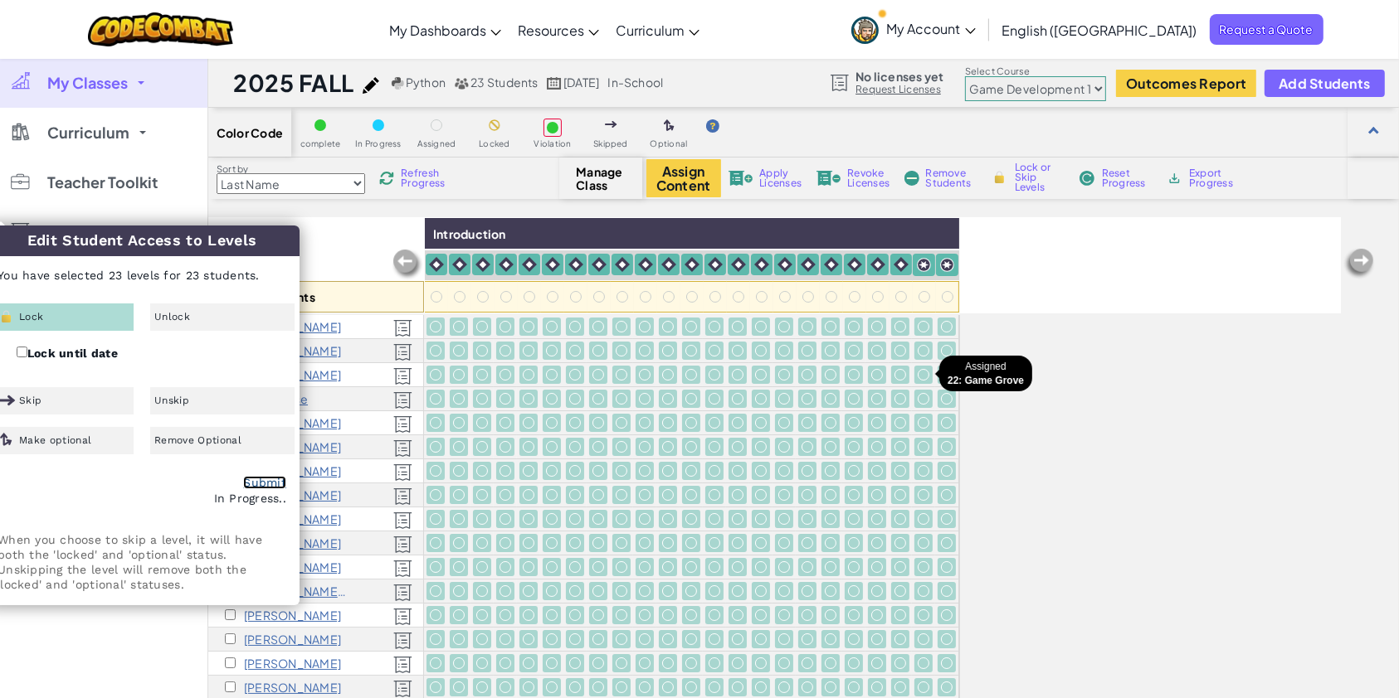
checkbox input "false"
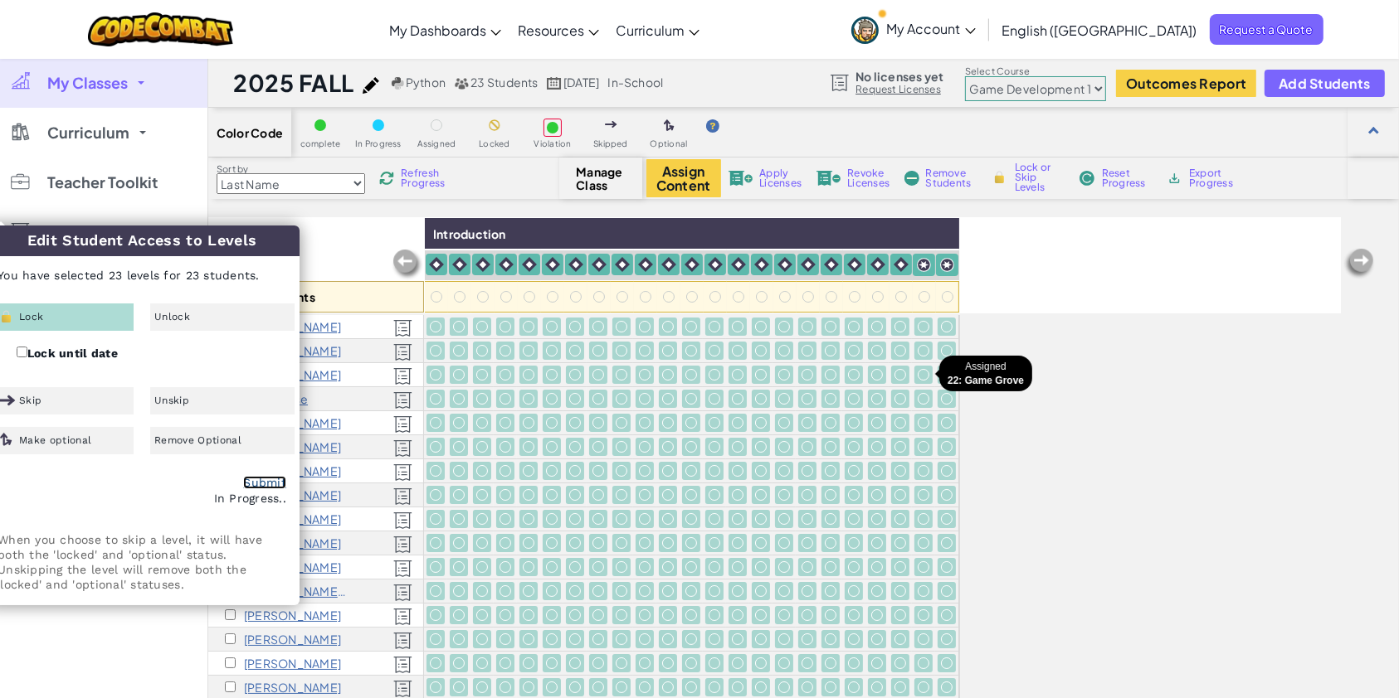
checkbox input "false"
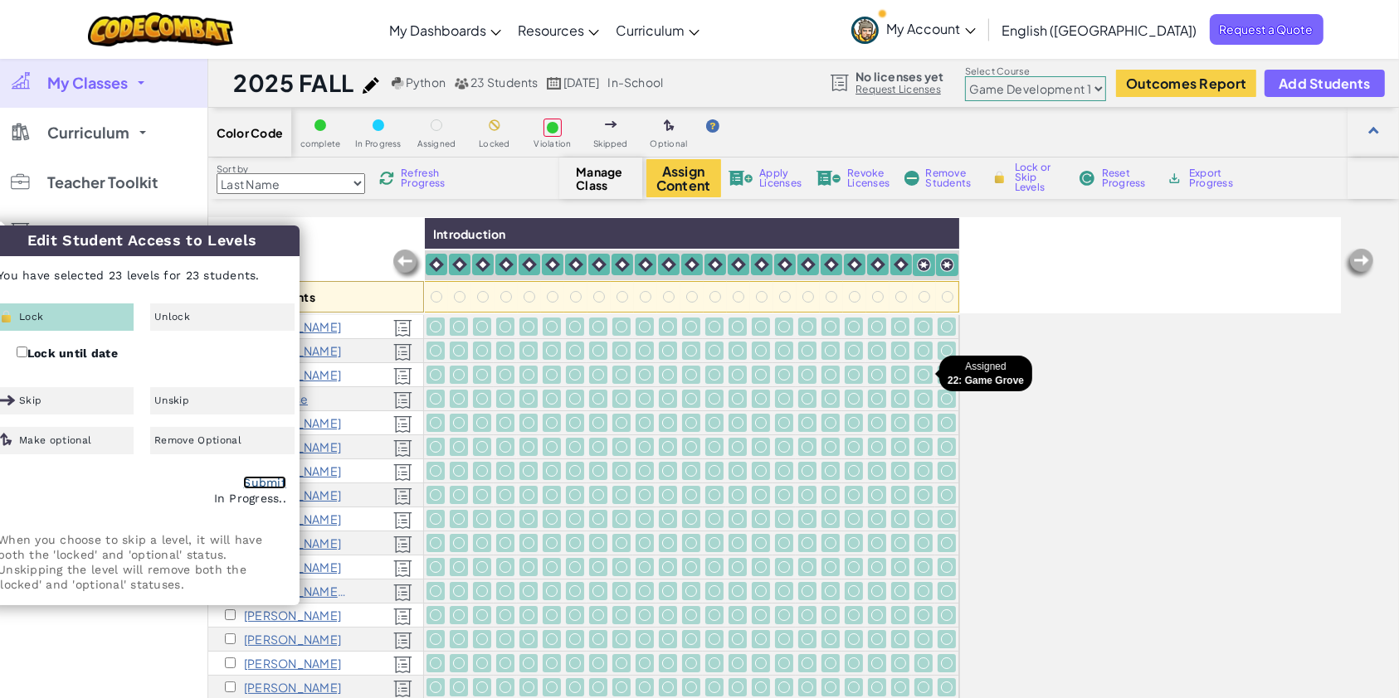
checkbox input "false"
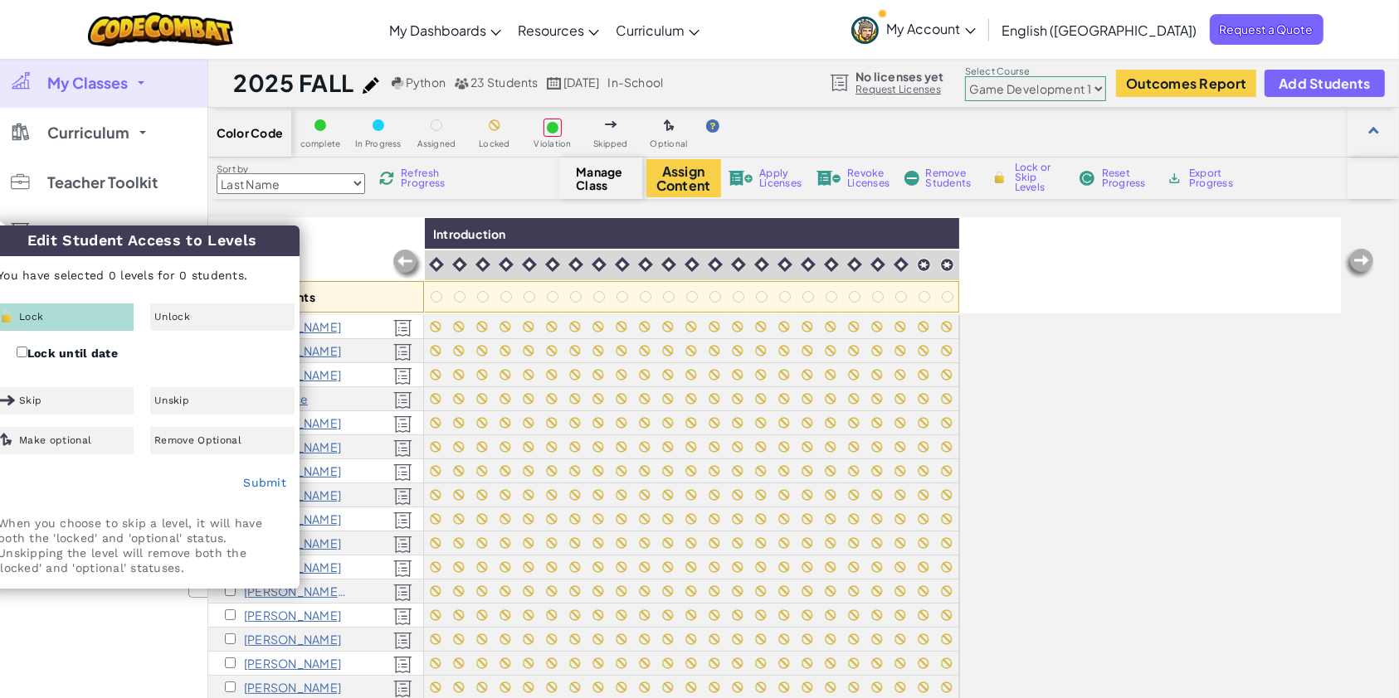
click at [375, 220] on div "All Students" at bounding box center [316, 265] width 216 height 96
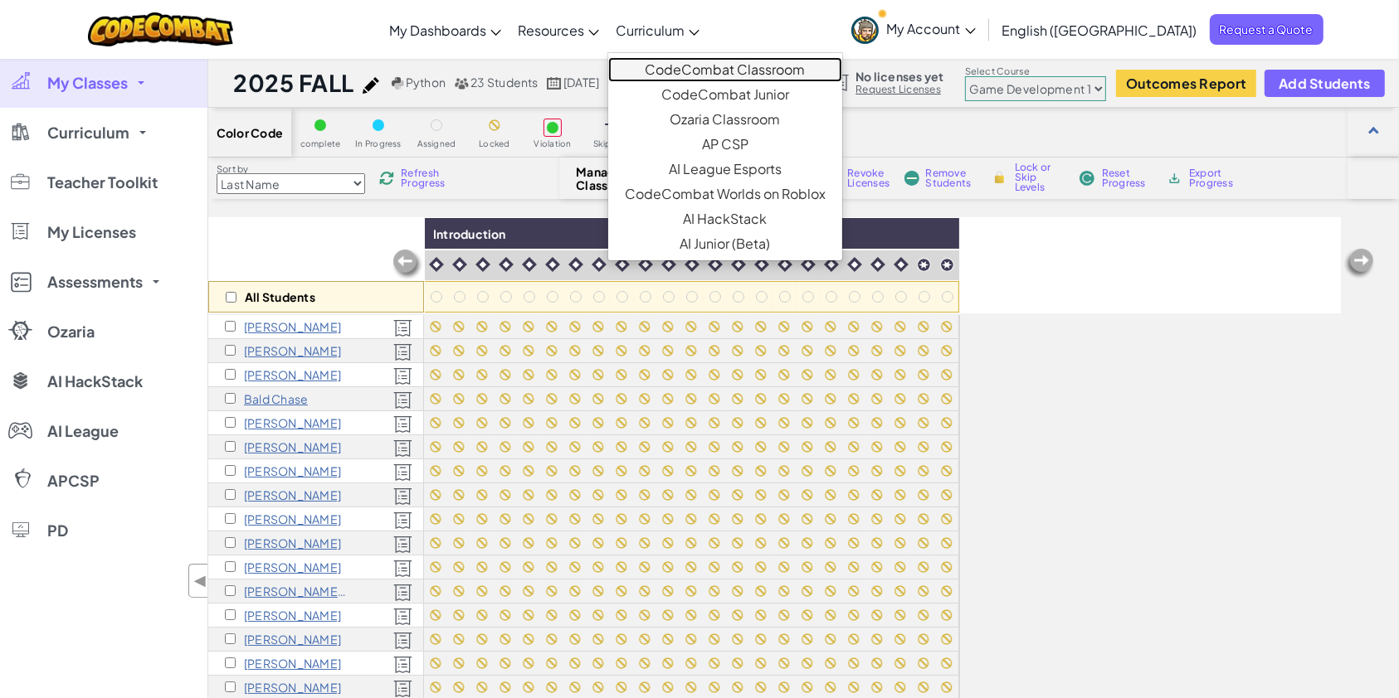
click at [717, 61] on link "CodeCombat Classroom" at bounding box center [725, 69] width 234 height 25
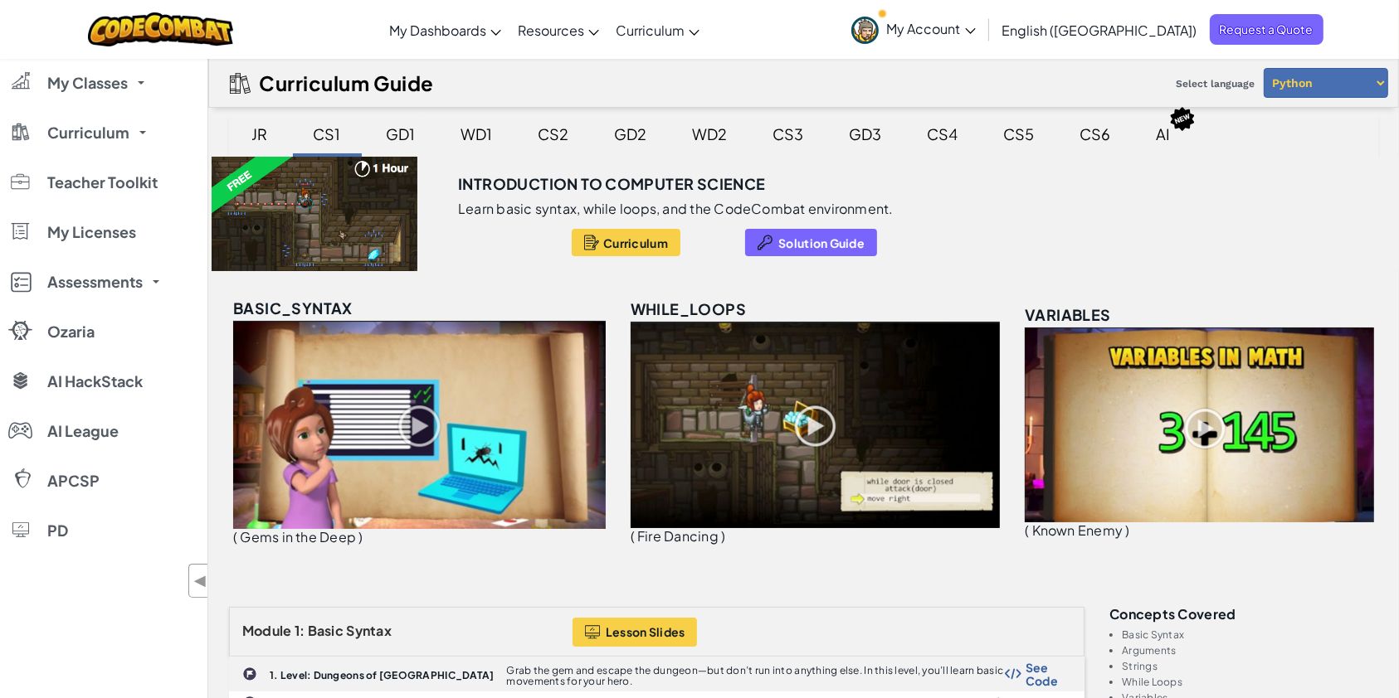
click at [400, 126] on div "GD1" at bounding box center [401, 133] width 62 height 39
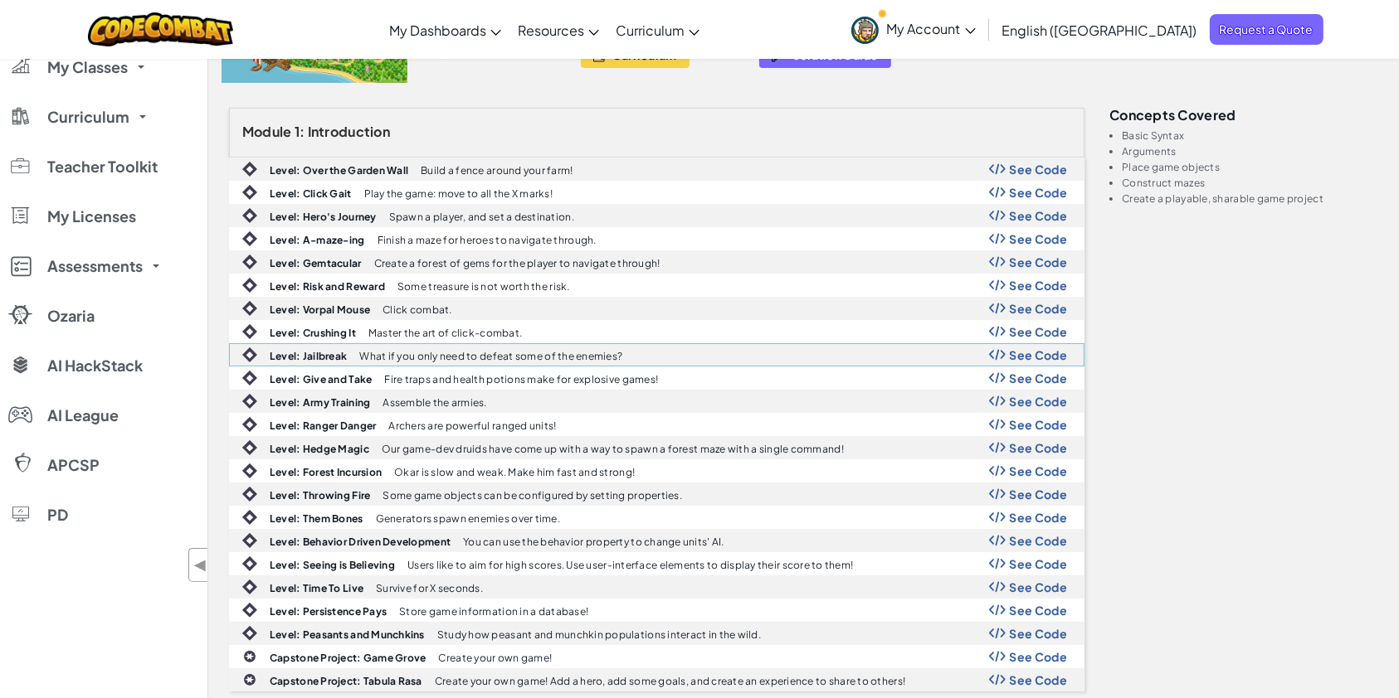
scroll to position [372, 0]
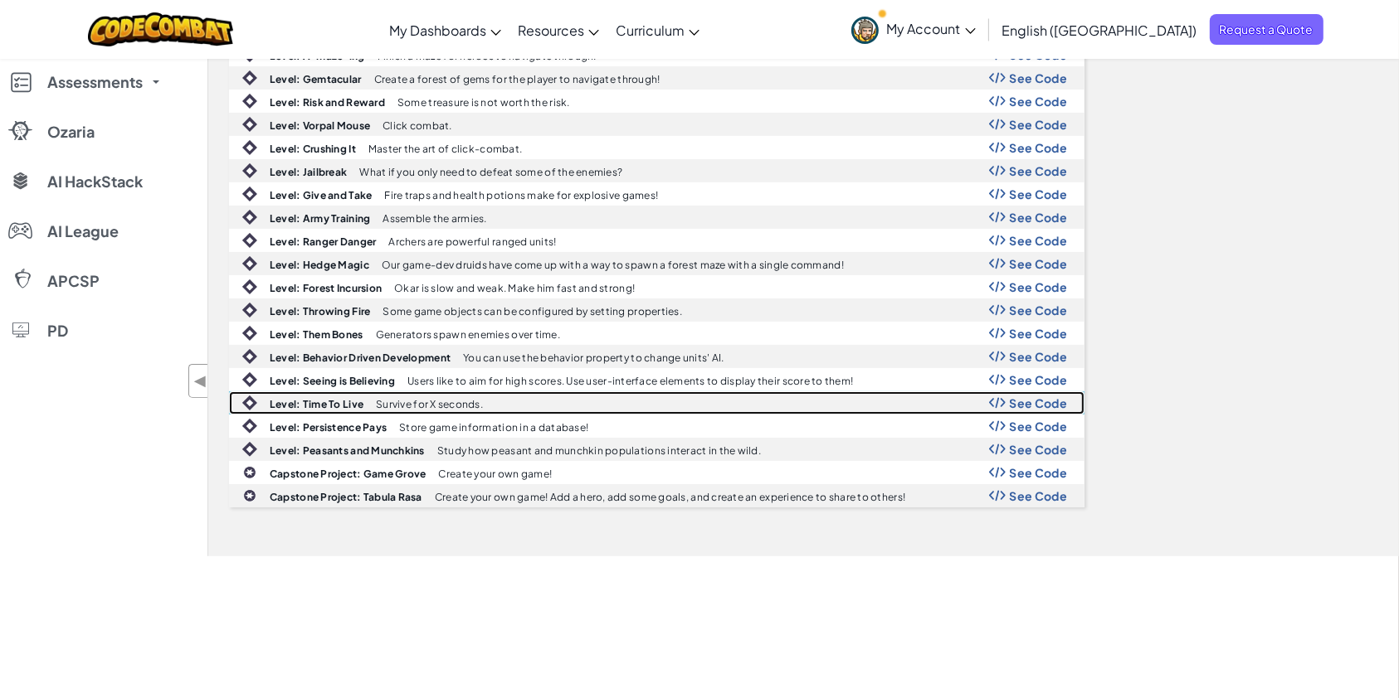
click at [1024, 396] on span "See Code" at bounding box center [1038, 402] width 58 height 13
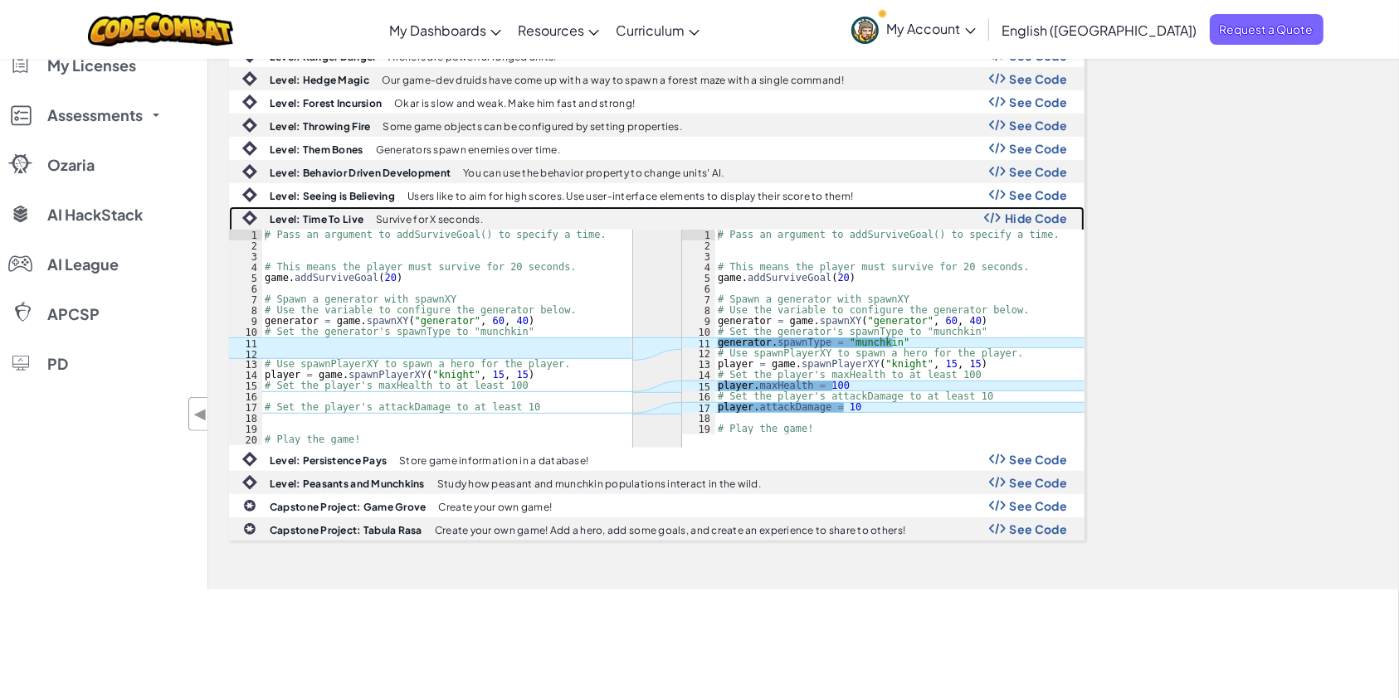
scroll to position [742, 0]
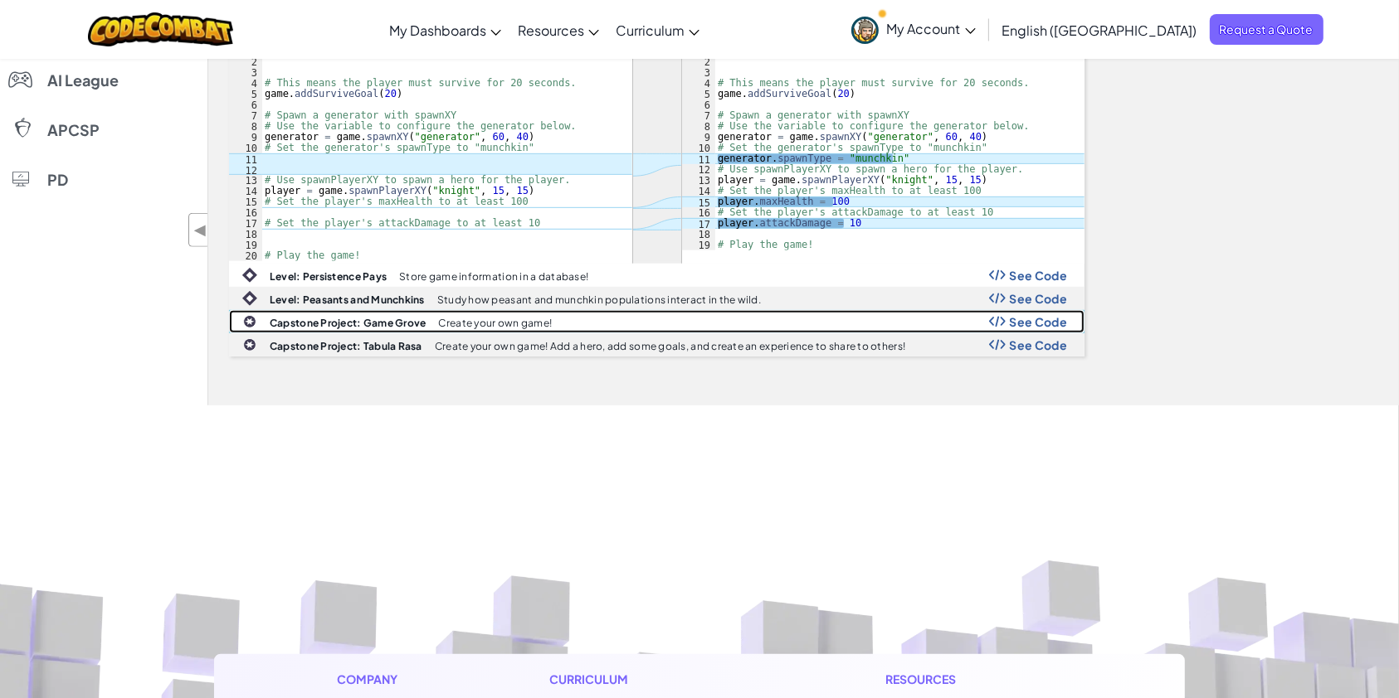
click at [1038, 320] on span "See Code" at bounding box center [1038, 321] width 58 height 13
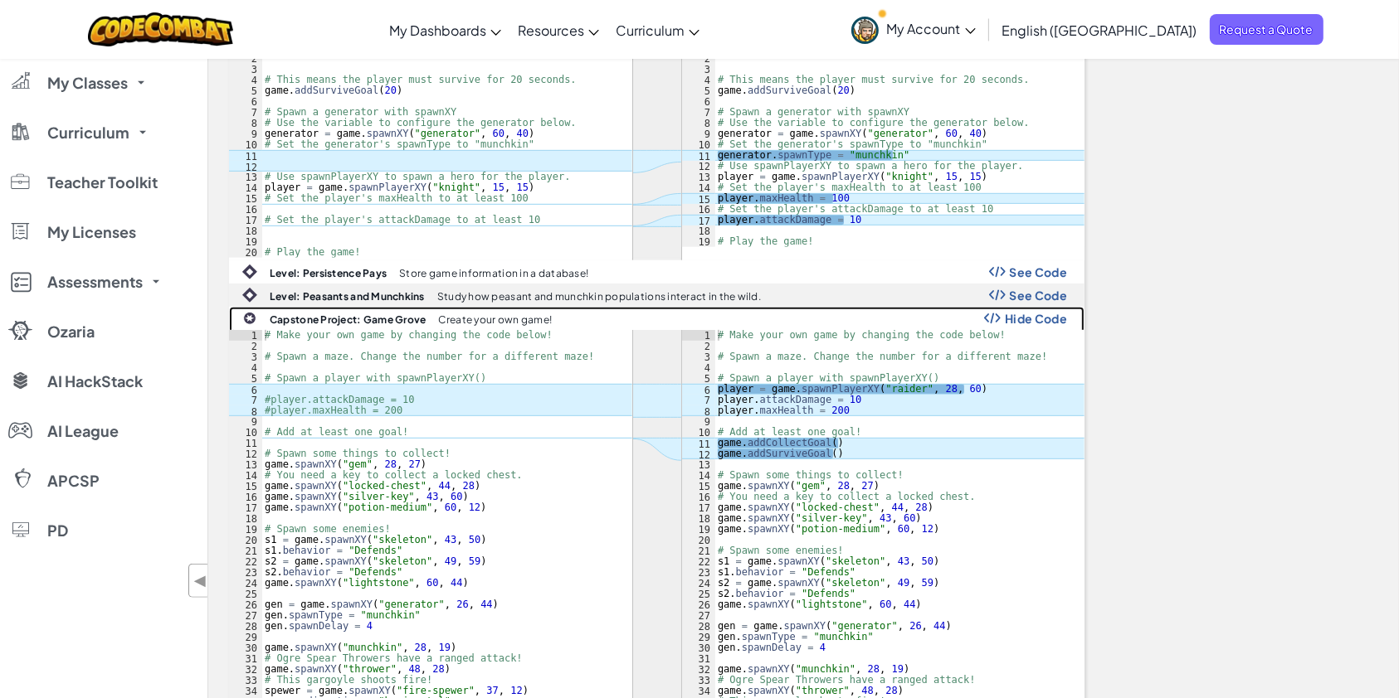
scroll to position [744, 0]
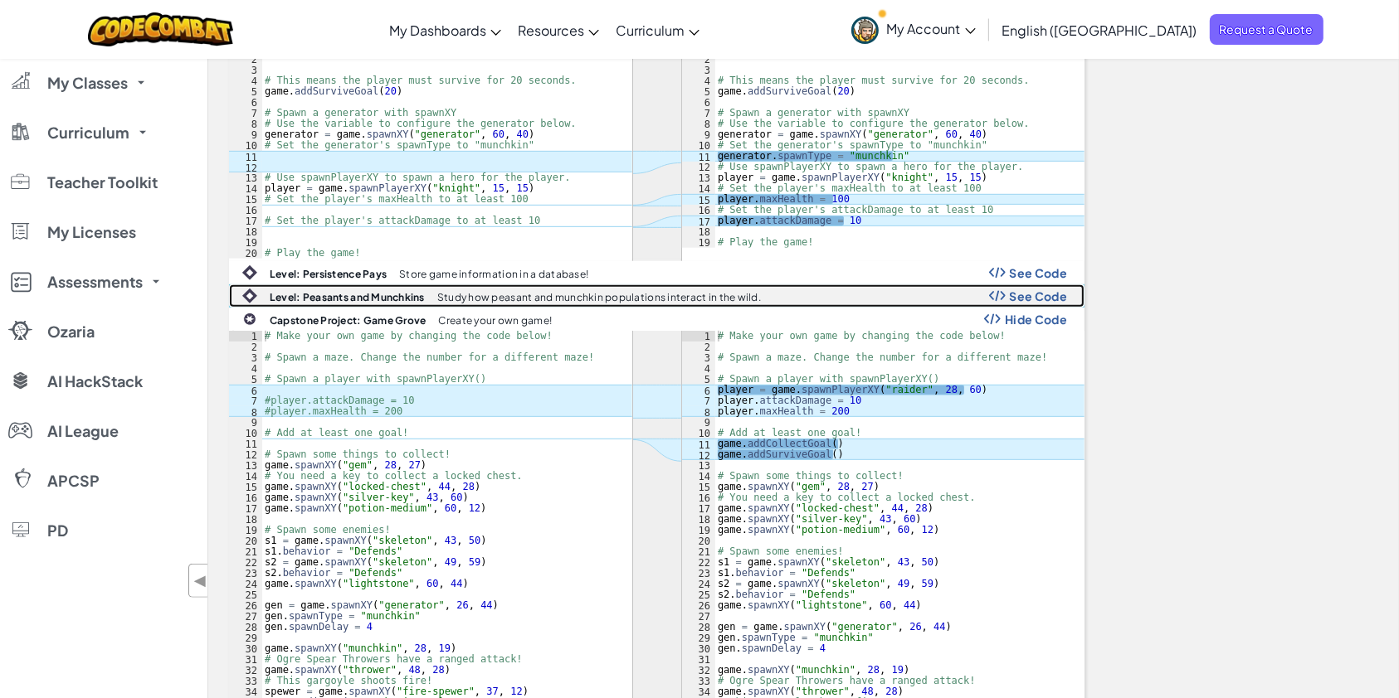
click at [1029, 292] on span "See Code" at bounding box center [1038, 295] width 58 height 13
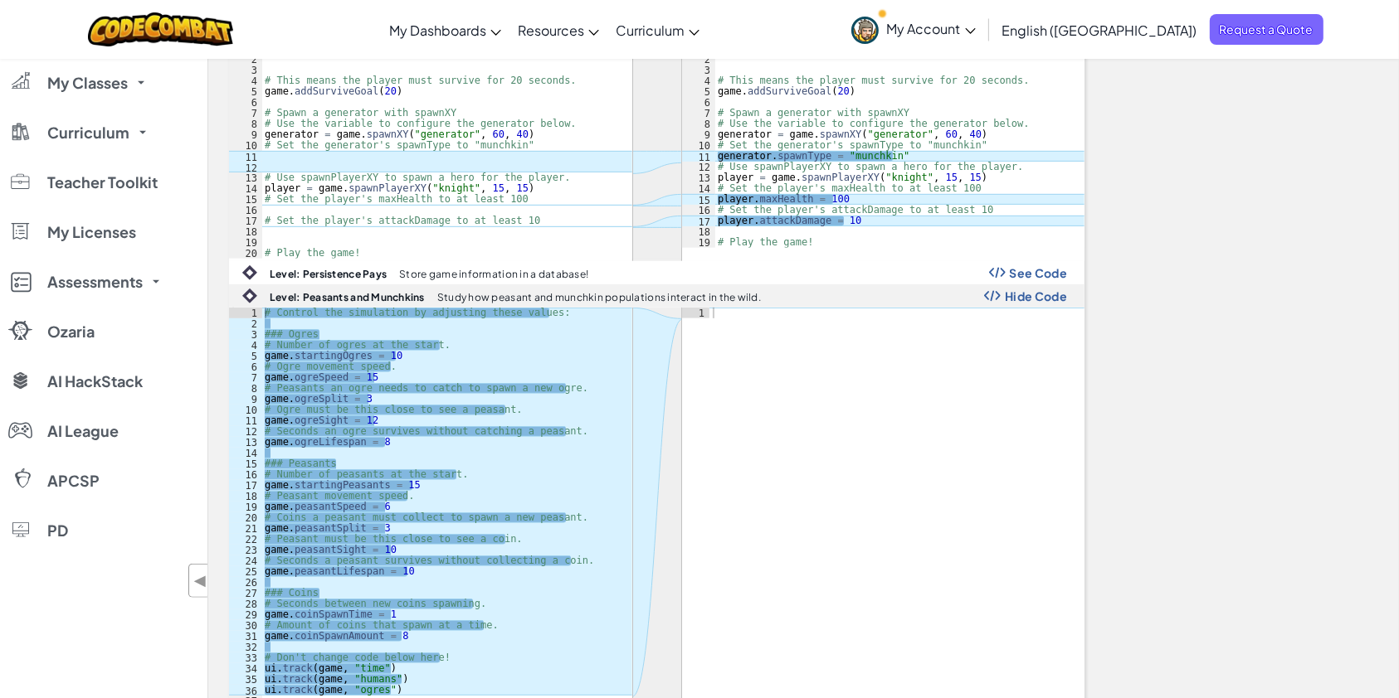
click at [1194, 438] on div "Module 1: Introduction Level: Over the Garden Wall Build a fence around your fa…" at bounding box center [803, 426] width 1174 height 1748
click at [1288, 464] on div "Module 1: Introduction Level: Over the Garden Wall Build a fence around your fa…" at bounding box center [803, 426] width 1174 height 1748
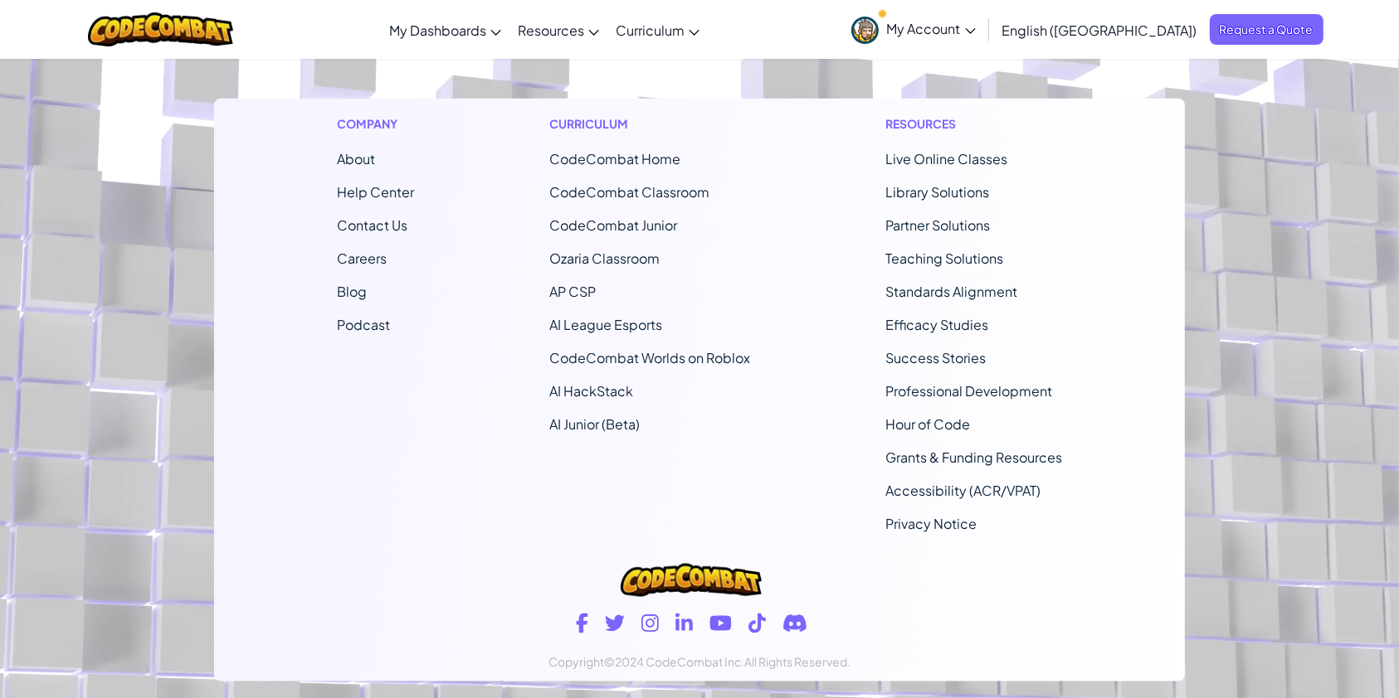
scroll to position [1851, 0]
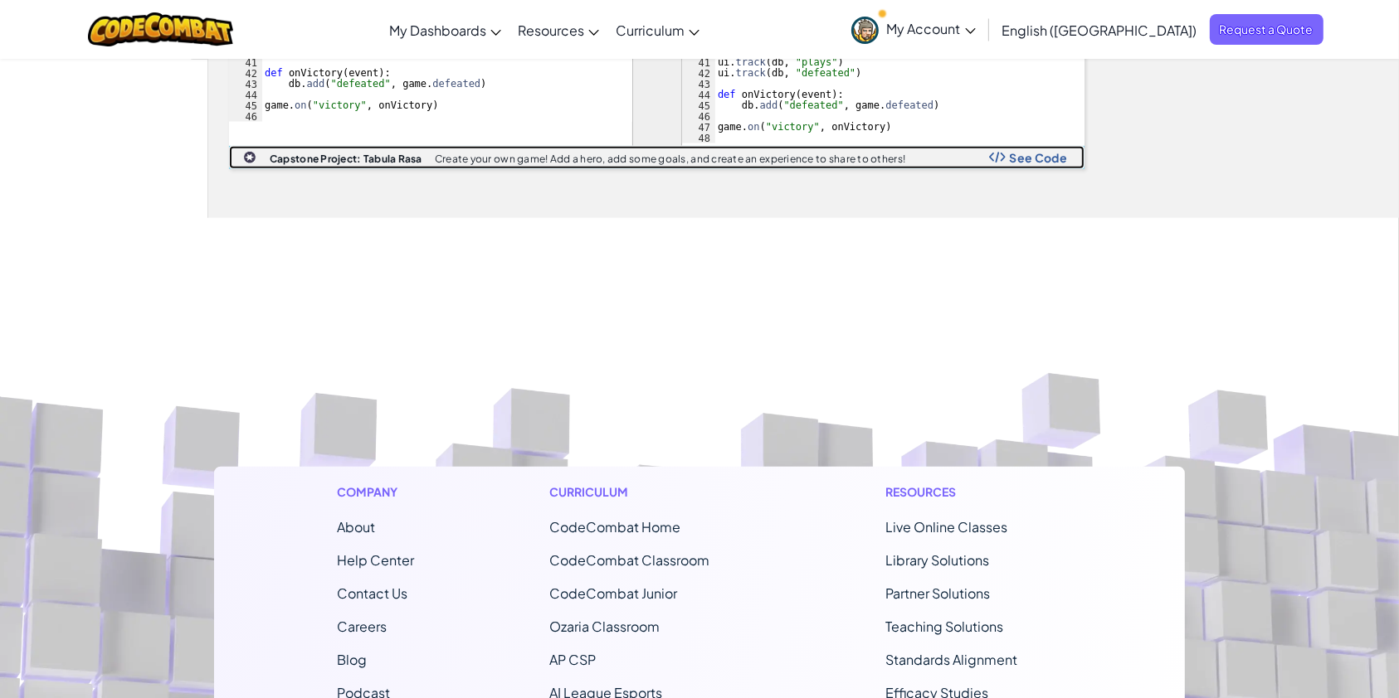
click at [999, 152] on img at bounding box center [997, 158] width 17 height 12
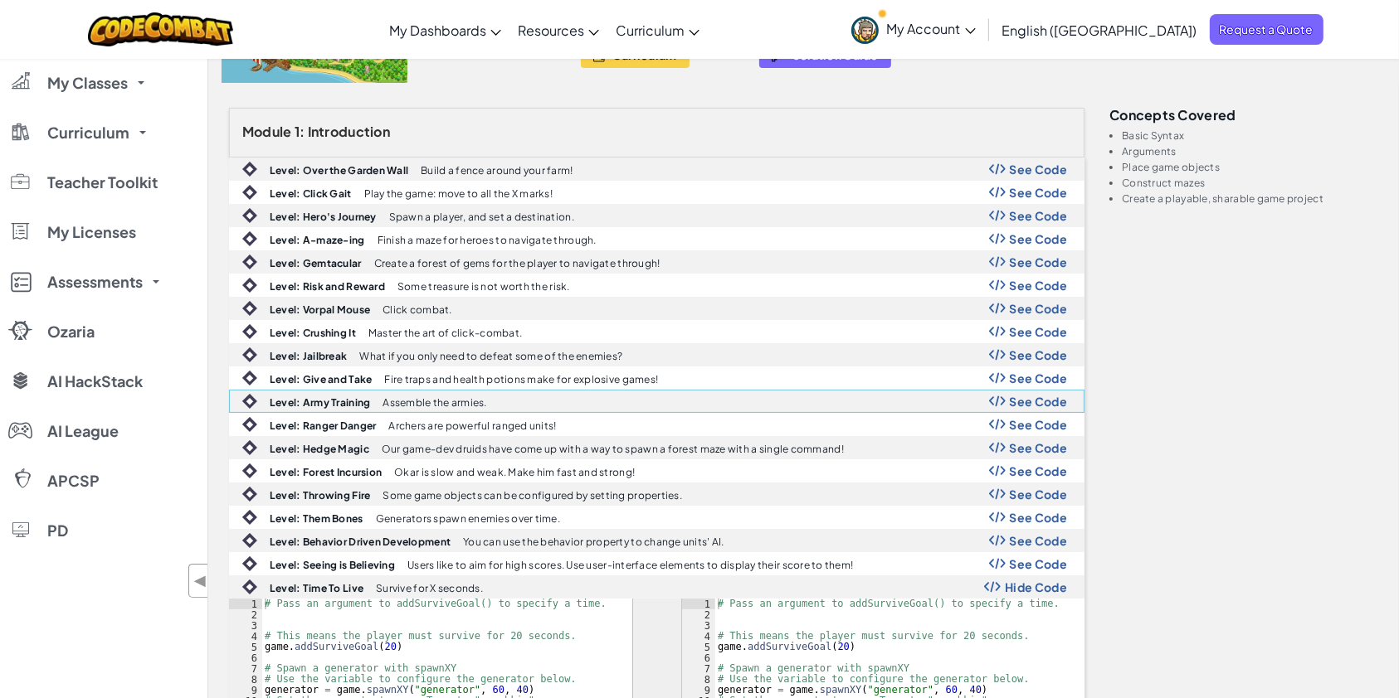
scroll to position [372, 0]
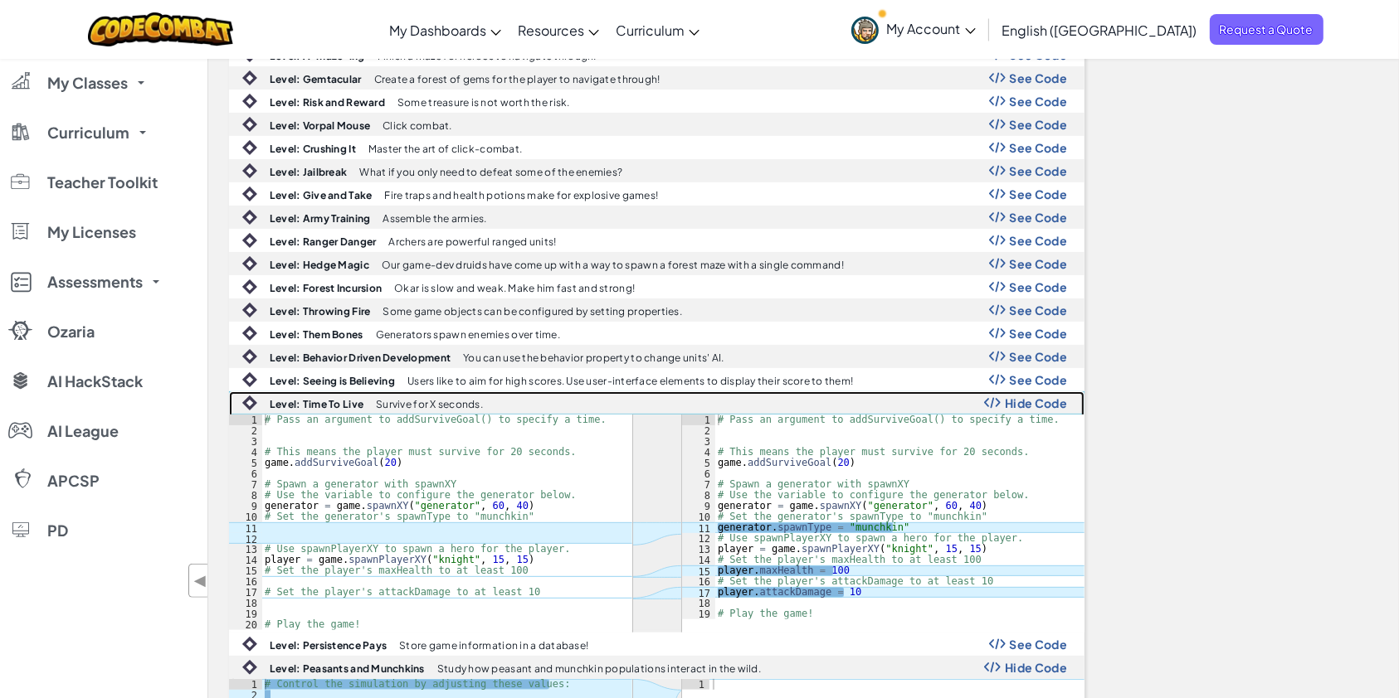
click at [1035, 397] on span "Hide Code" at bounding box center [1035, 402] width 62 height 13
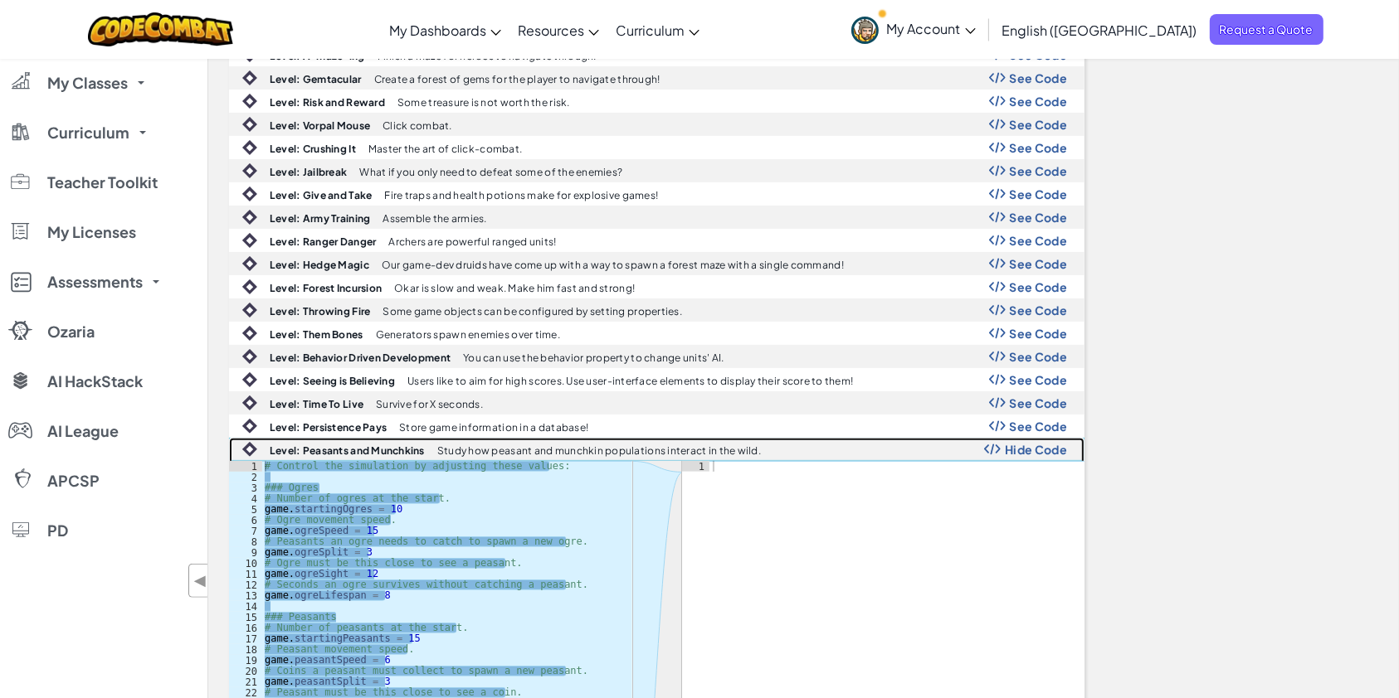
click at [1030, 444] on span "Hide Code" at bounding box center [1035, 449] width 62 height 13
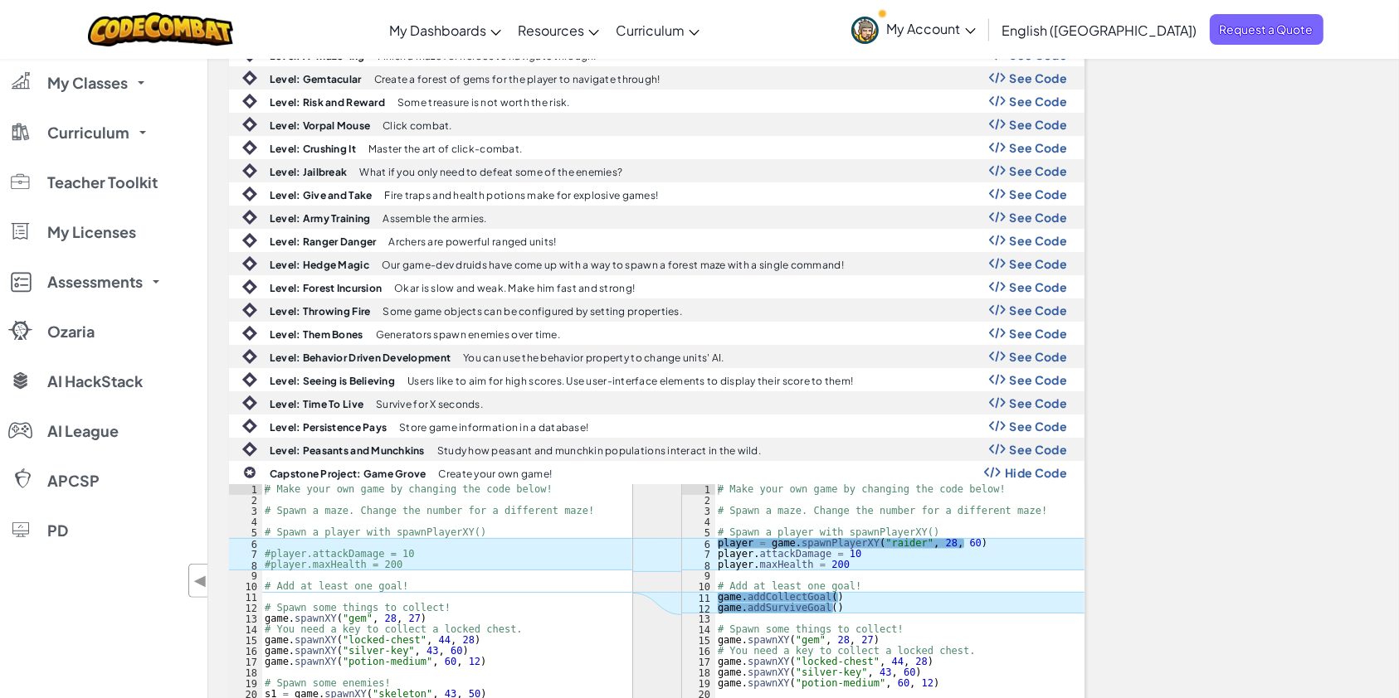
type textarea "# Make your own game by changing the code below!"
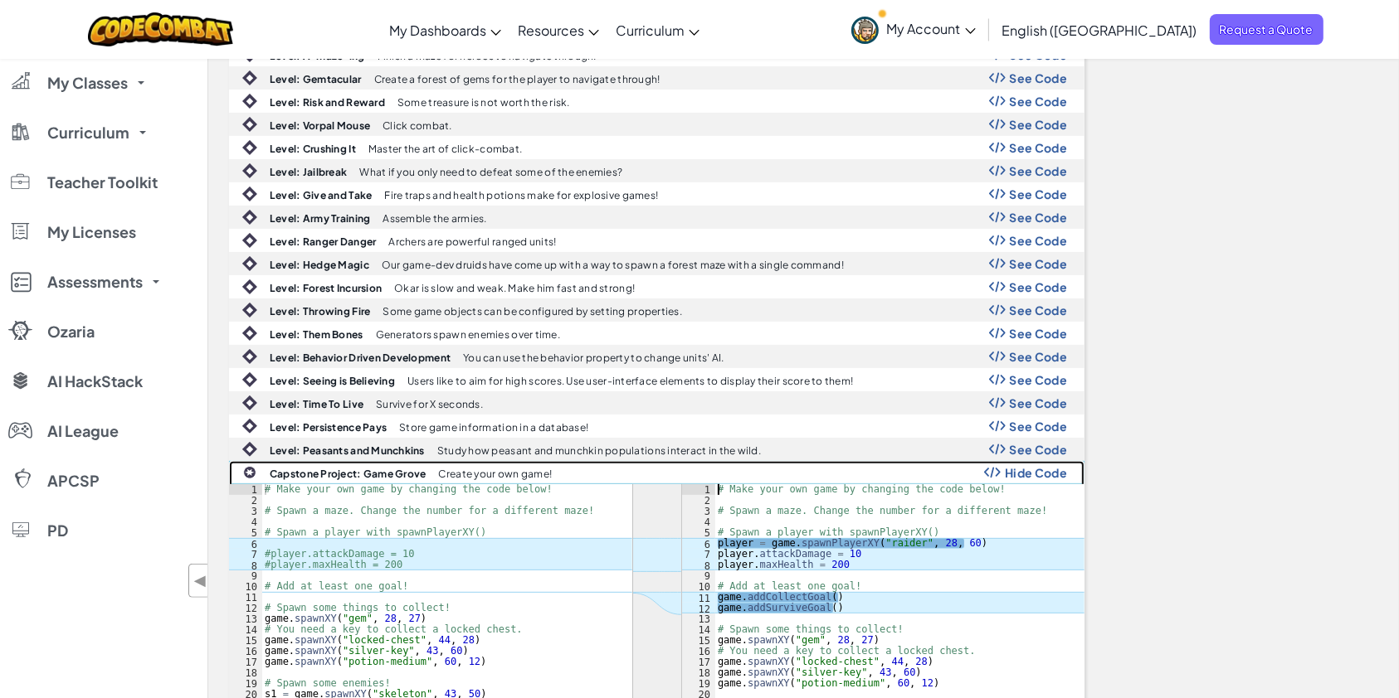
click at [1029, 466] on span "Hide Code" at bounding box center [1035, 472] width 62 height 13
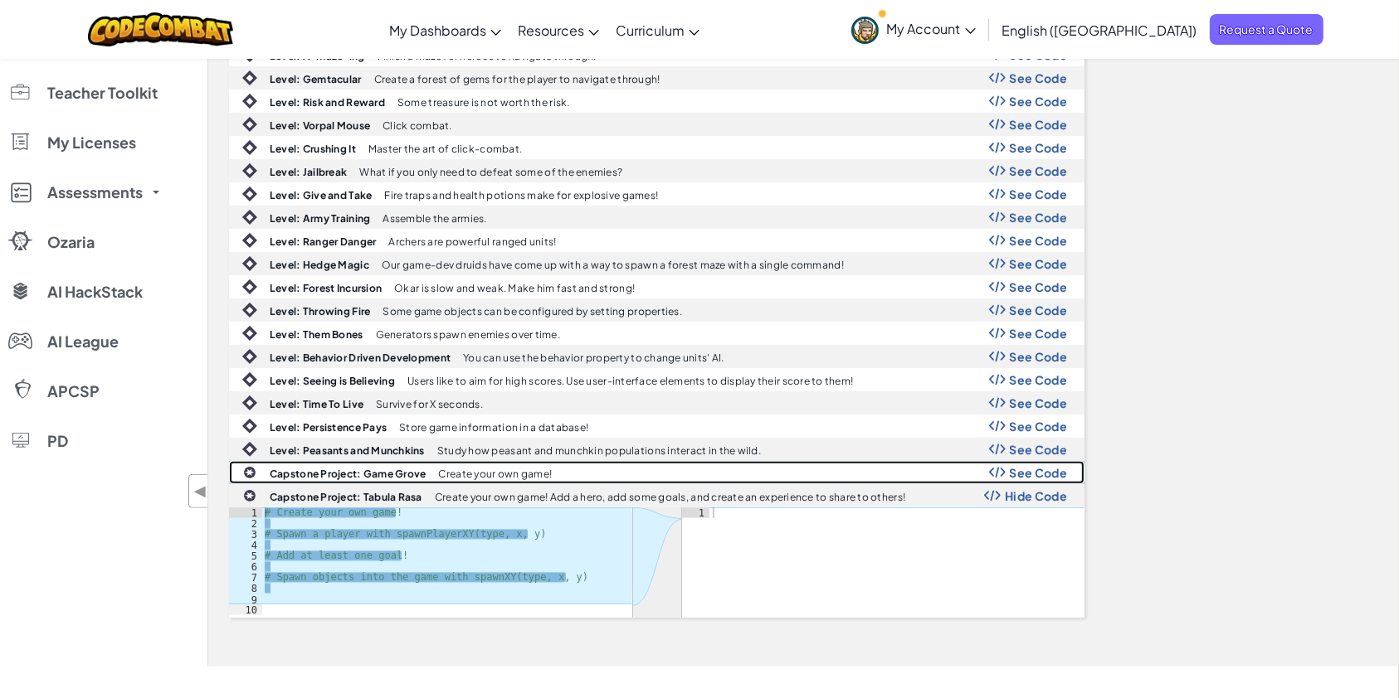
click at [1029, 477] on div "Capstone Project: Game Grove Create your own game! See Code" at bounding box center [657, 473] width 854 height 22
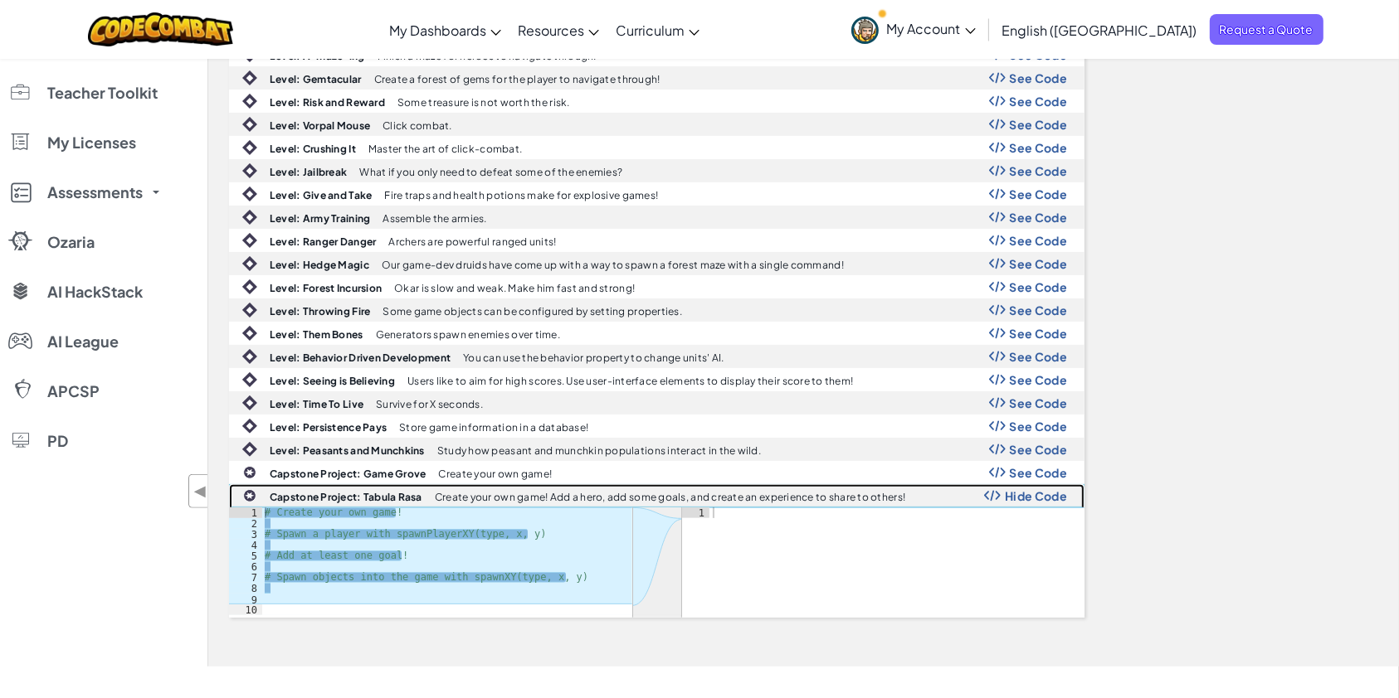
click at [1033, 493] on span "Hide Code" at bounding box center [1035, 495] width 62 height 13
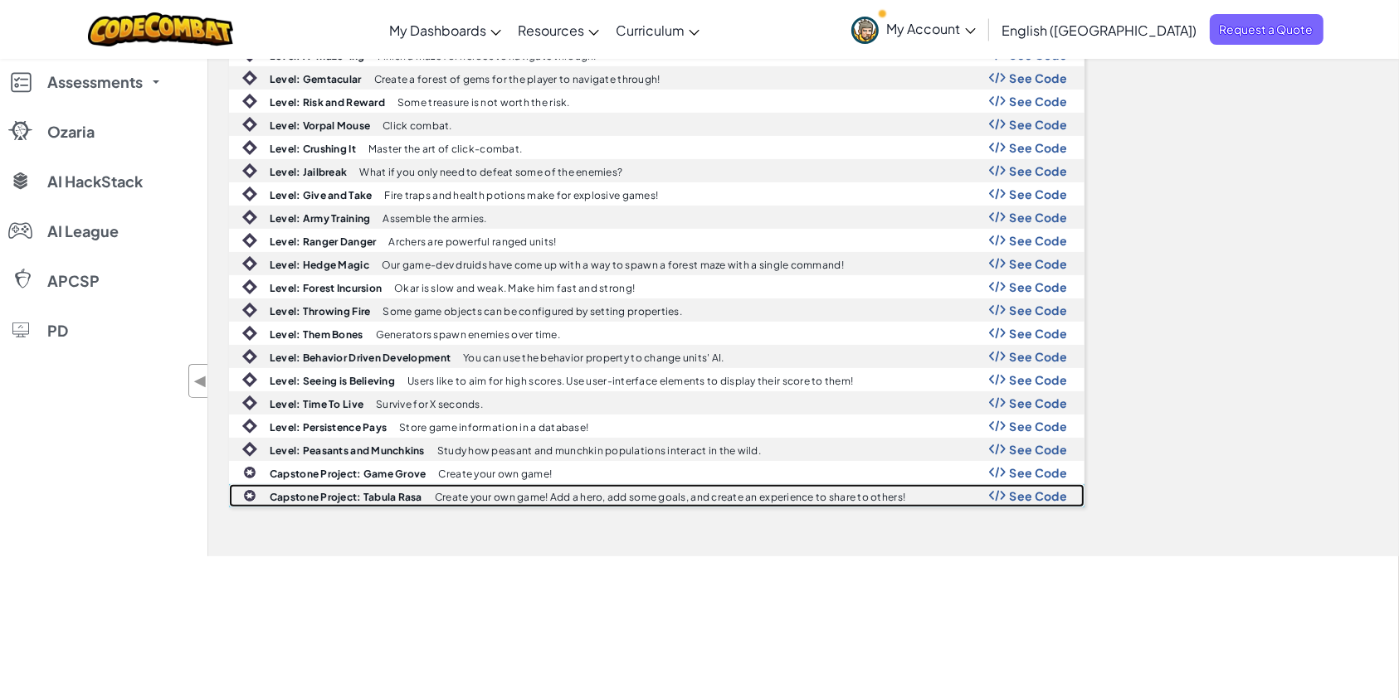
scroll to position [4, 0]
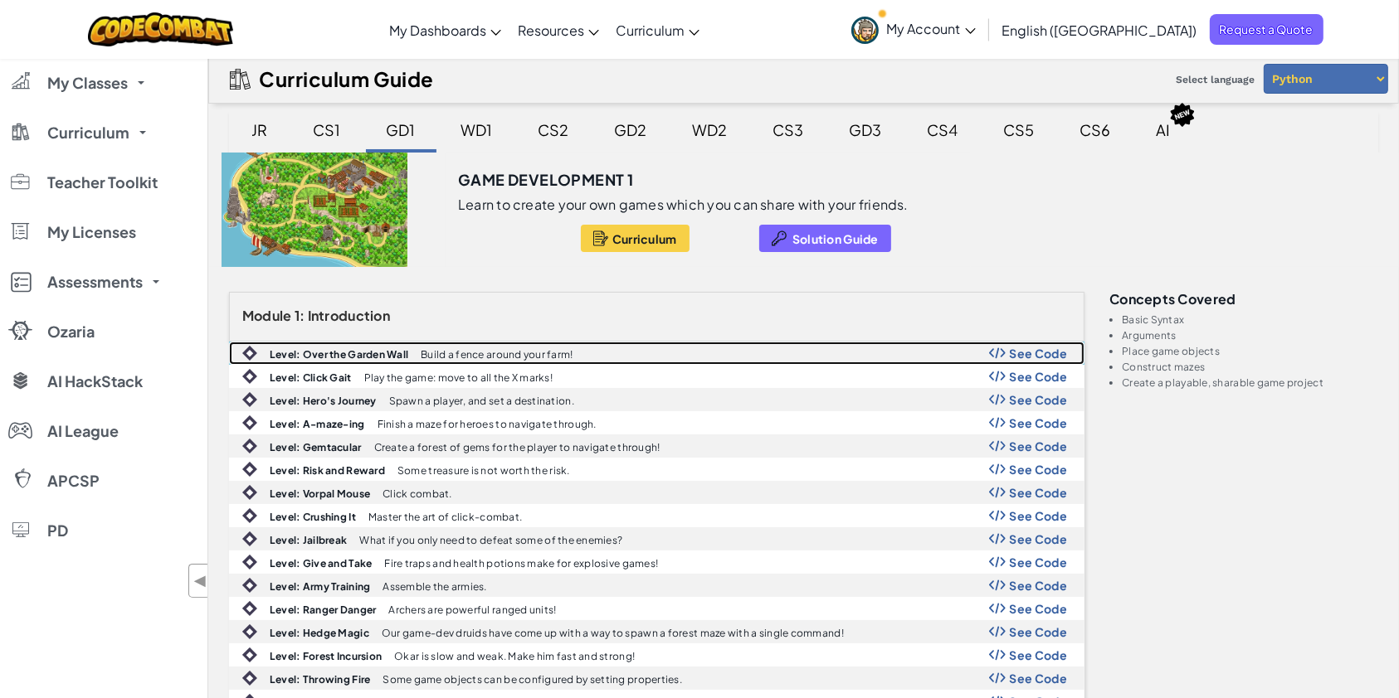
click at [1014, 347] on span "See Code" at bounding box center [1038, 353] width 58 height 13
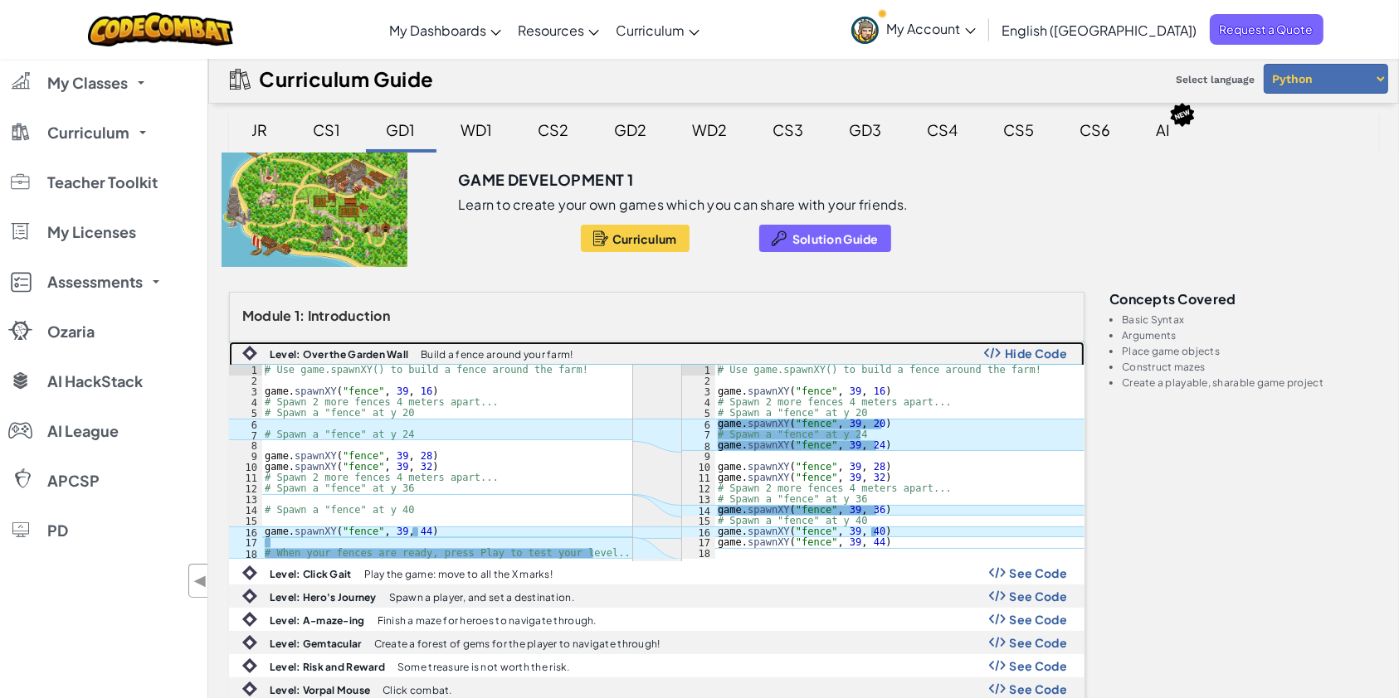
click at [1014, 347] on span "Hide Code" at bounding box center [1035, 353] width 62 height 13
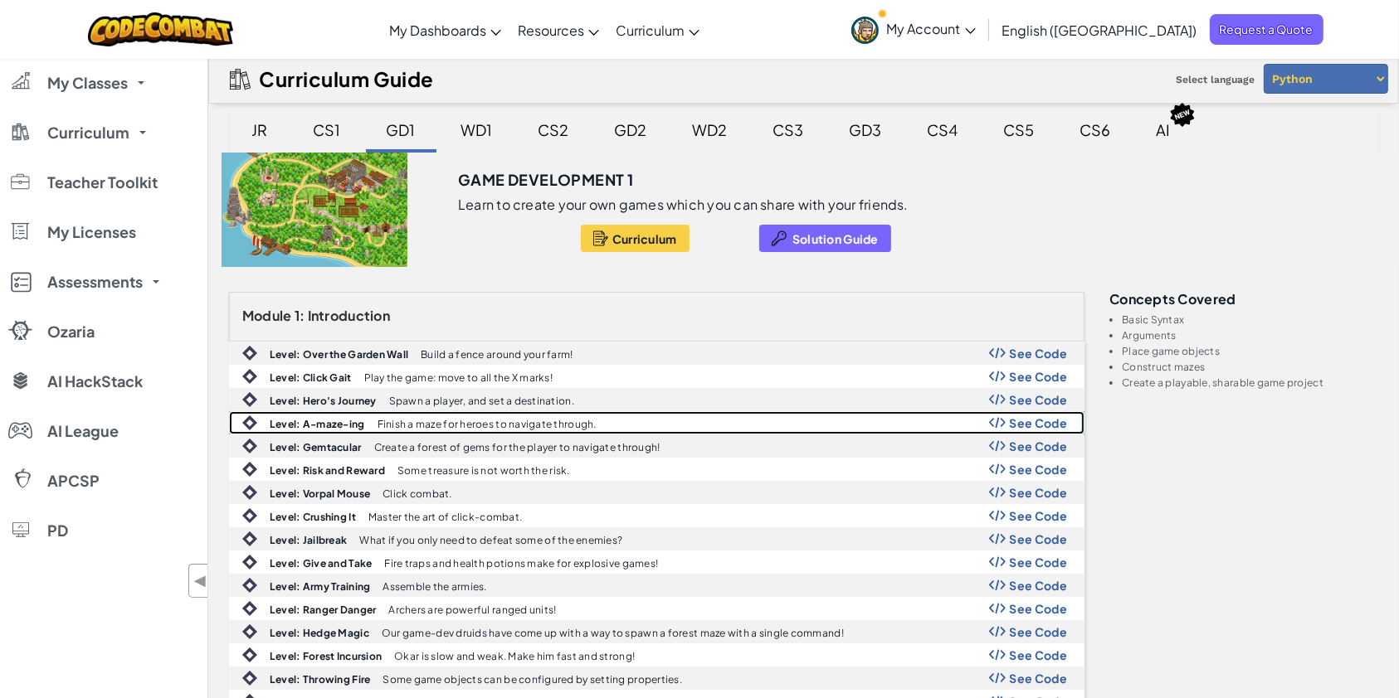
click at [336, 424] on b "Level: A-maze-ing" at bounding box center [317, 424] width 95 height 12
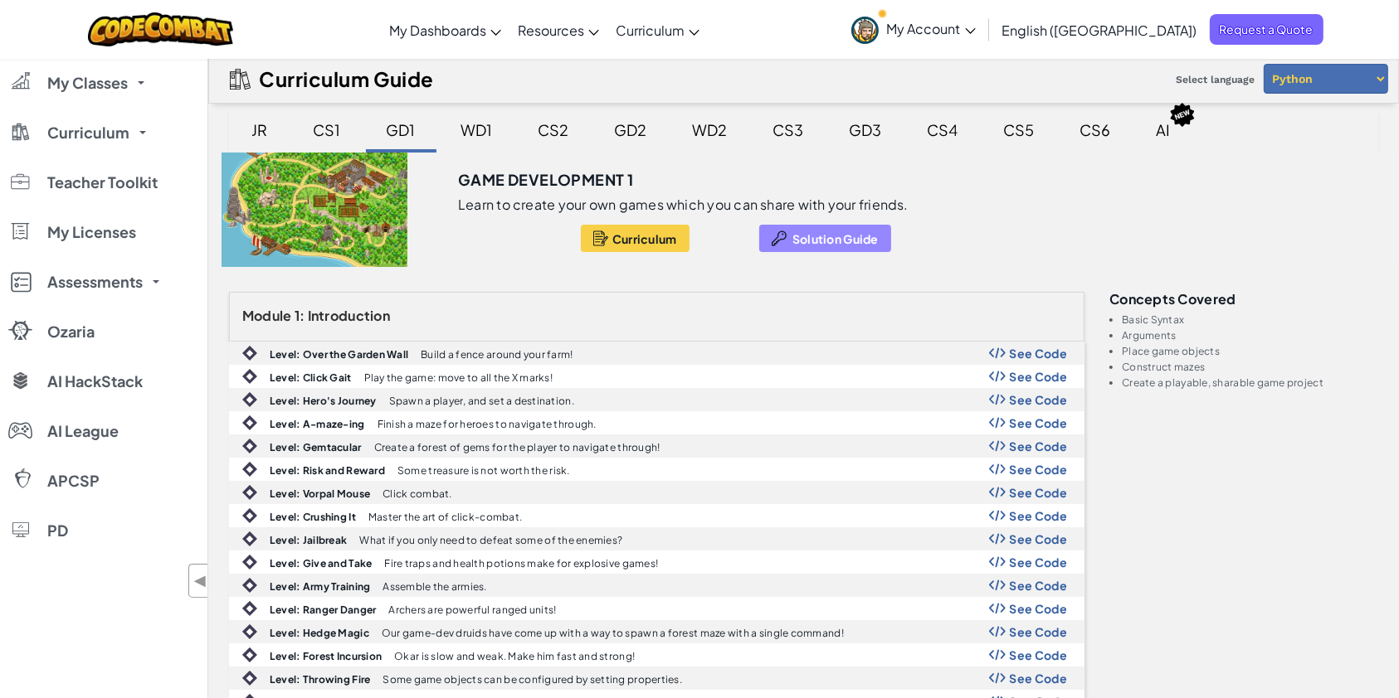
click at [857, 229] on button "Solution Guide" at bounding box center [825, 238] width 132 height 27
click at [324, 117] on div "CS1" at bounding box center [327, 129] width 61 height 39
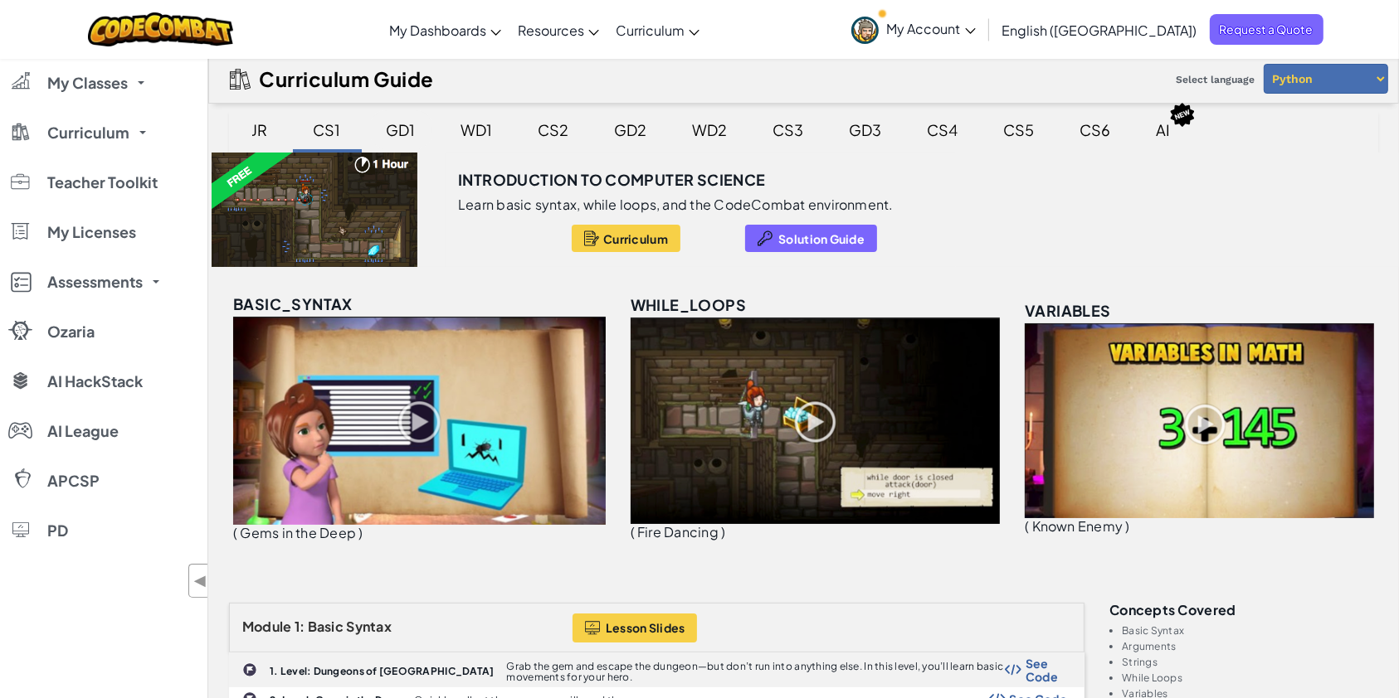
click at [391, 125] on div "GD1" at bounding box center [401, 129] width 62 height 39
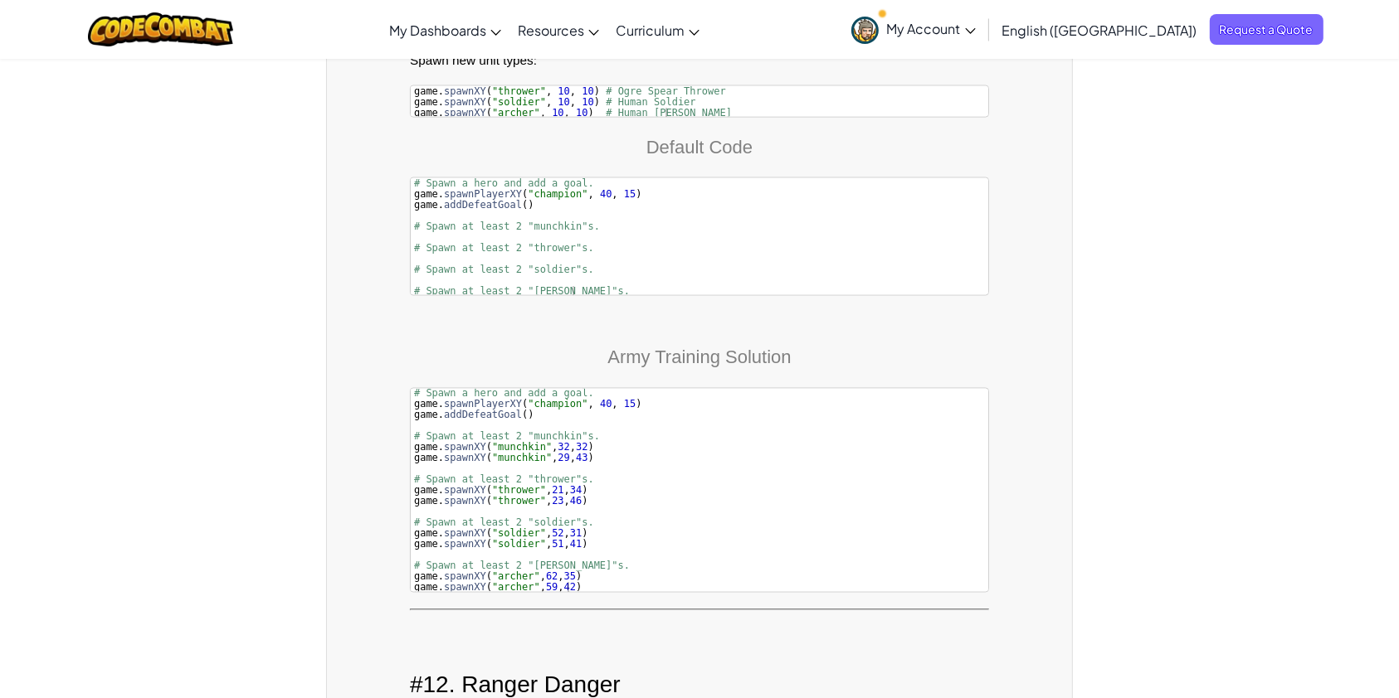
scroll to position [9157, 0]
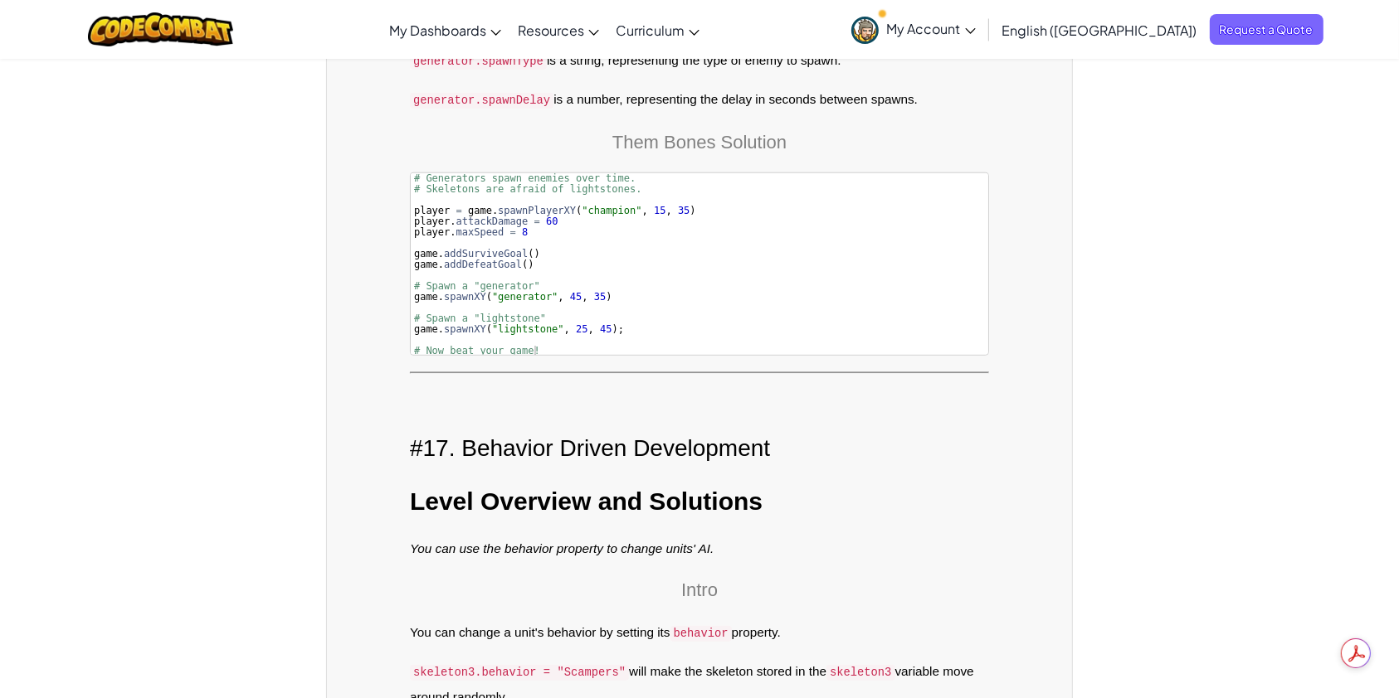
scroll to position [14174, 0]
